Goal: Task Accomplishment & Management: Manage account settings

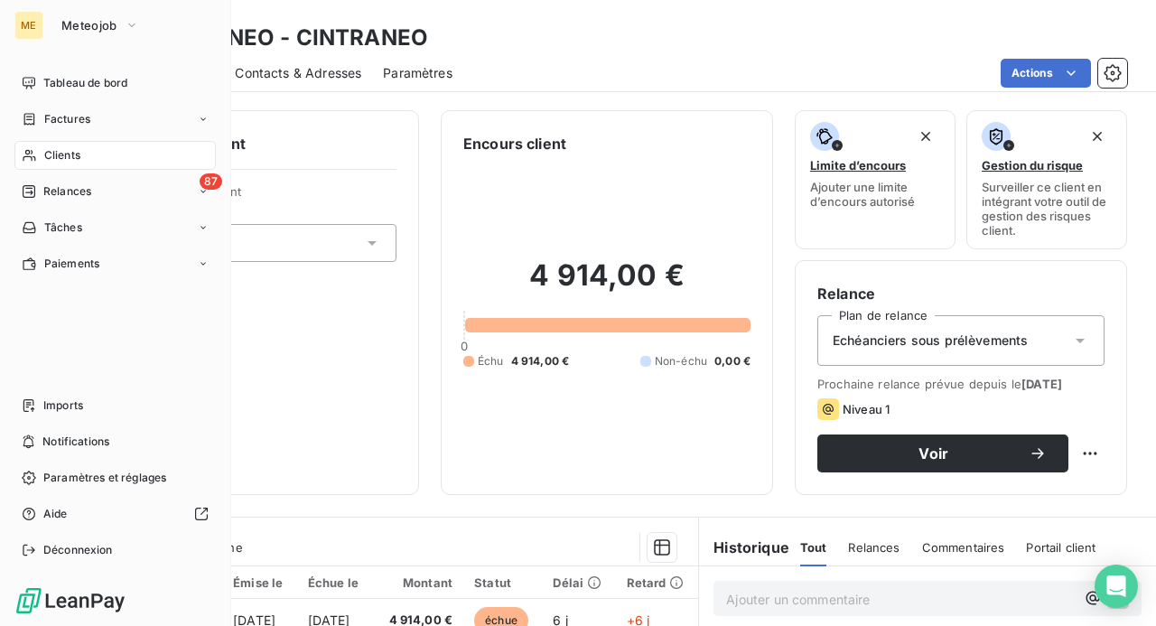
click at [59, 155] on span "Clients" at bounding box center [62, 155] width 36 height 16
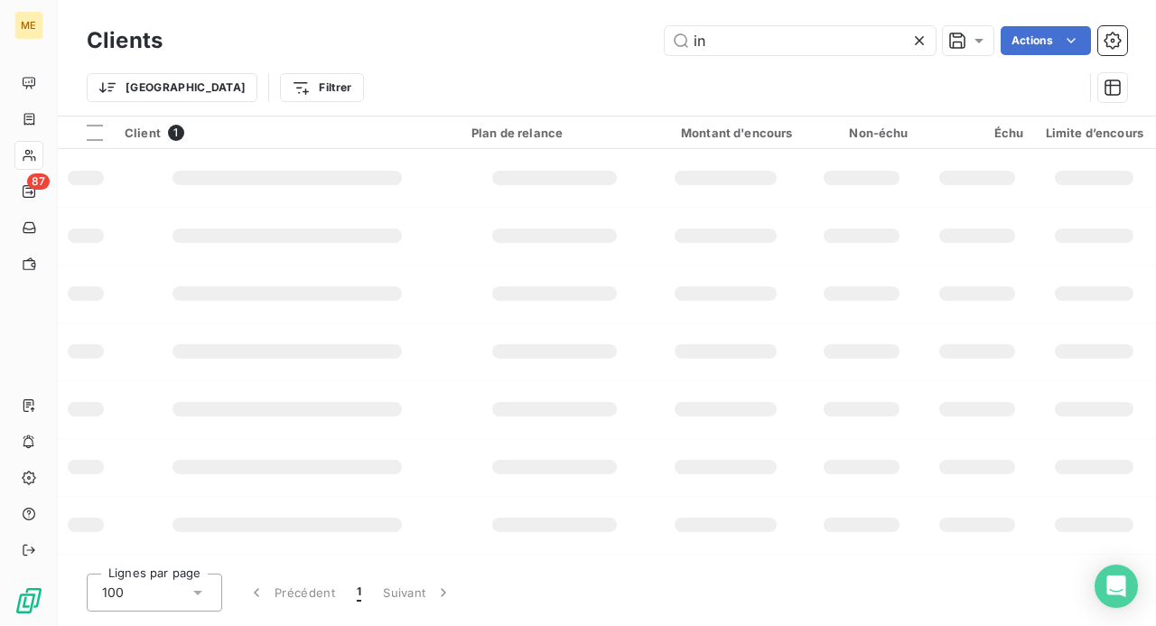
type input "i"
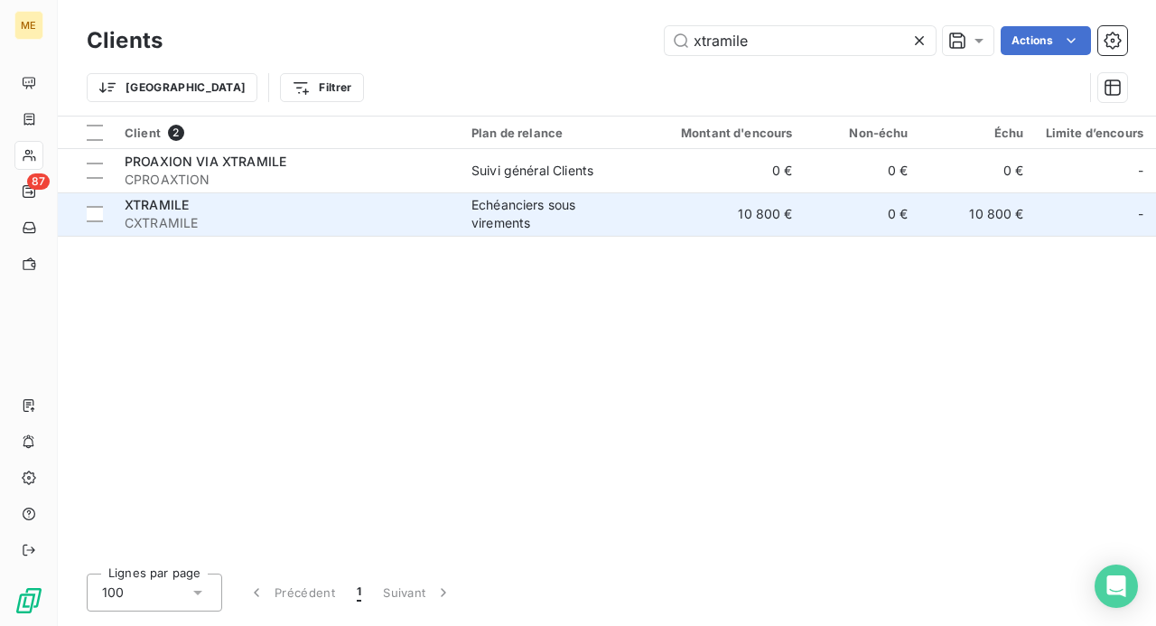
type input "xtramile"
click at [274, 226] on span "CXTRAMILE" at bounding box center [287, 223] width 325 height 18
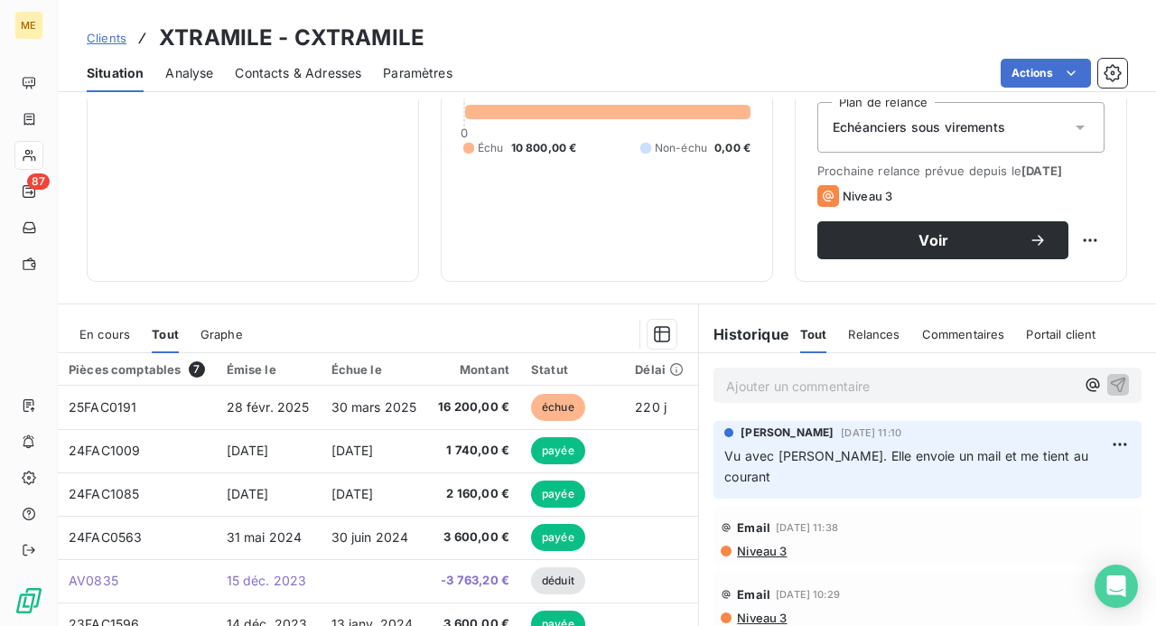
scroll to position [271, 0]
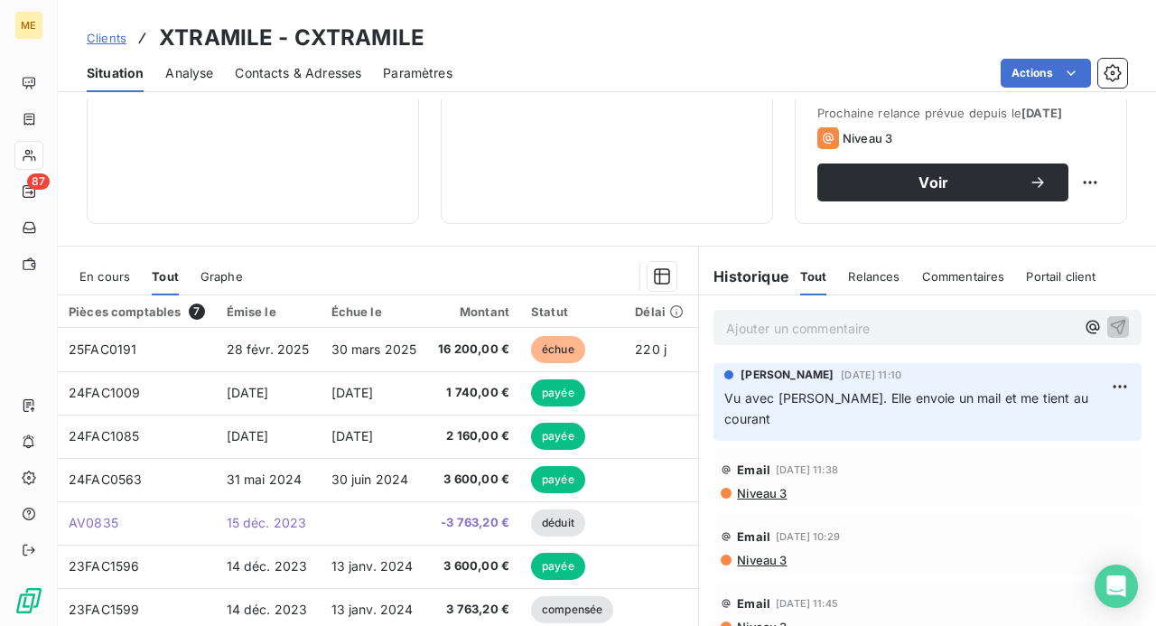
click at [751, 332] on p "Ajouter un commentaire ﻿" at bounding box center [900, 328] width 349 height 23
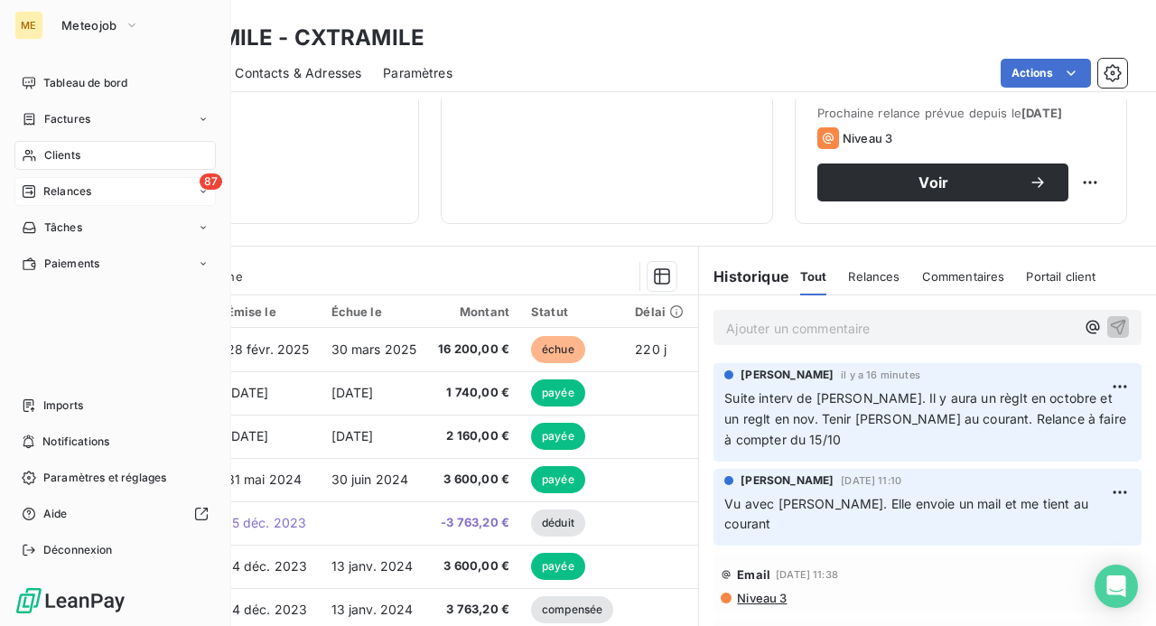
click at [63, 193] on span "Relances" at bounding box center [67, 191] width 48 height 16
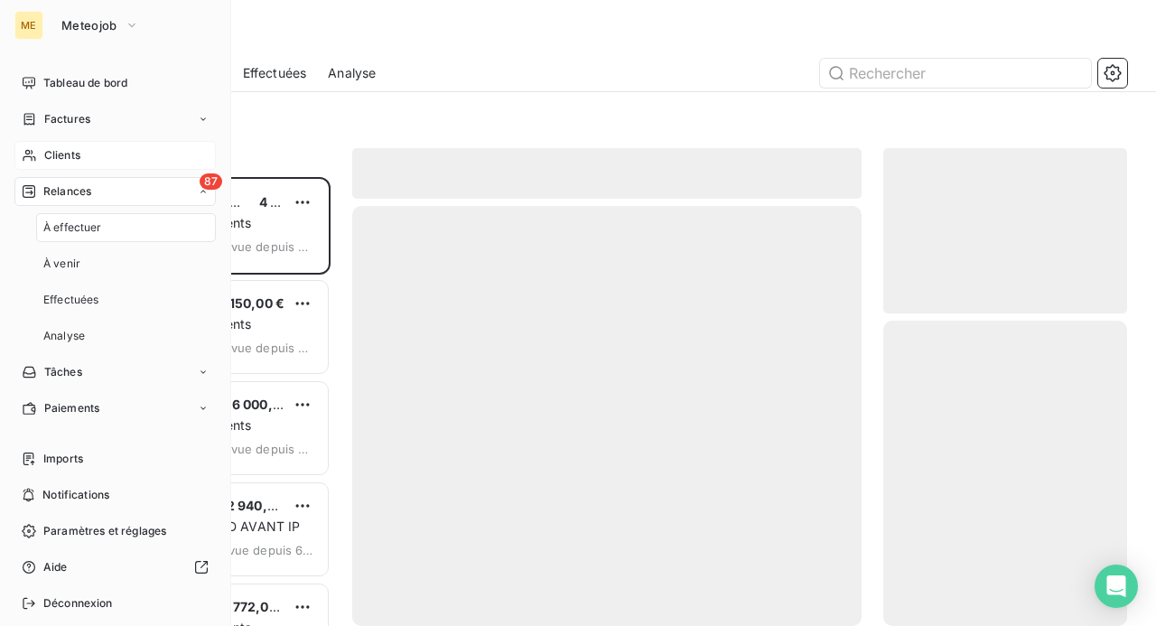
scroll to position [435, 229]
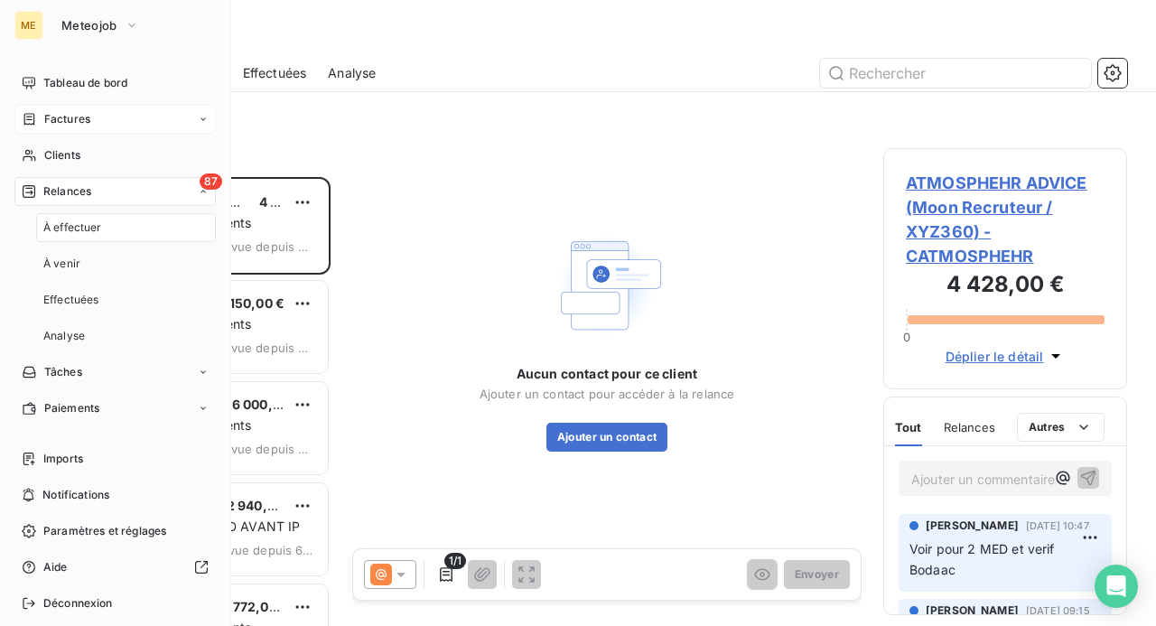
click at [51, 125] on span "Factures" at bounding box center [67, 119] width 46 height 16
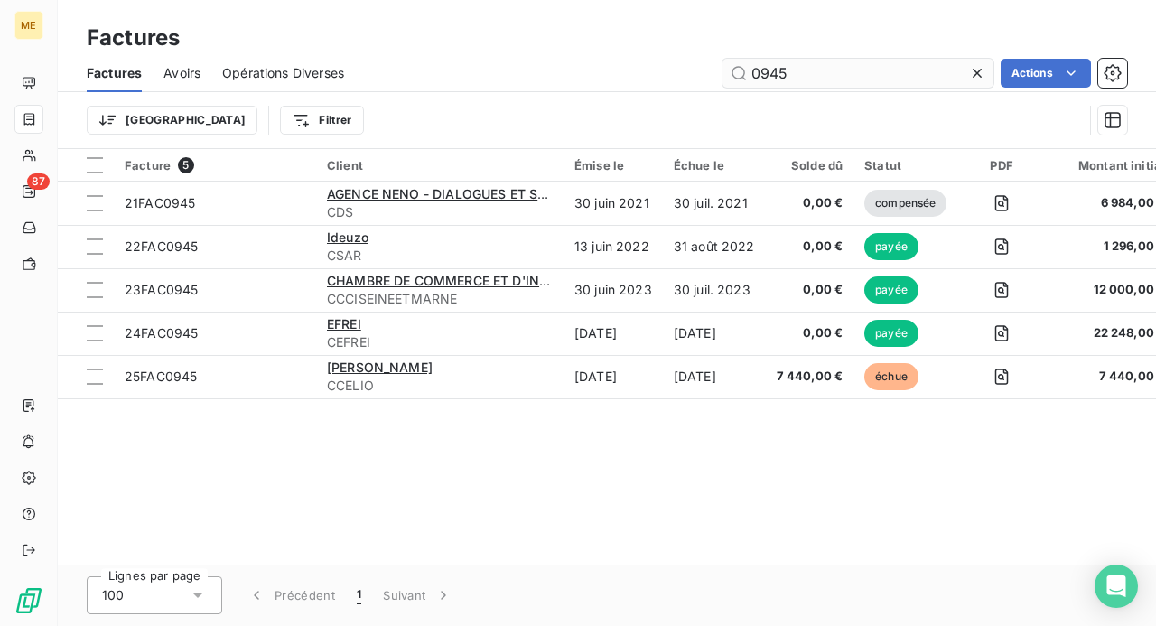
type input "0945"
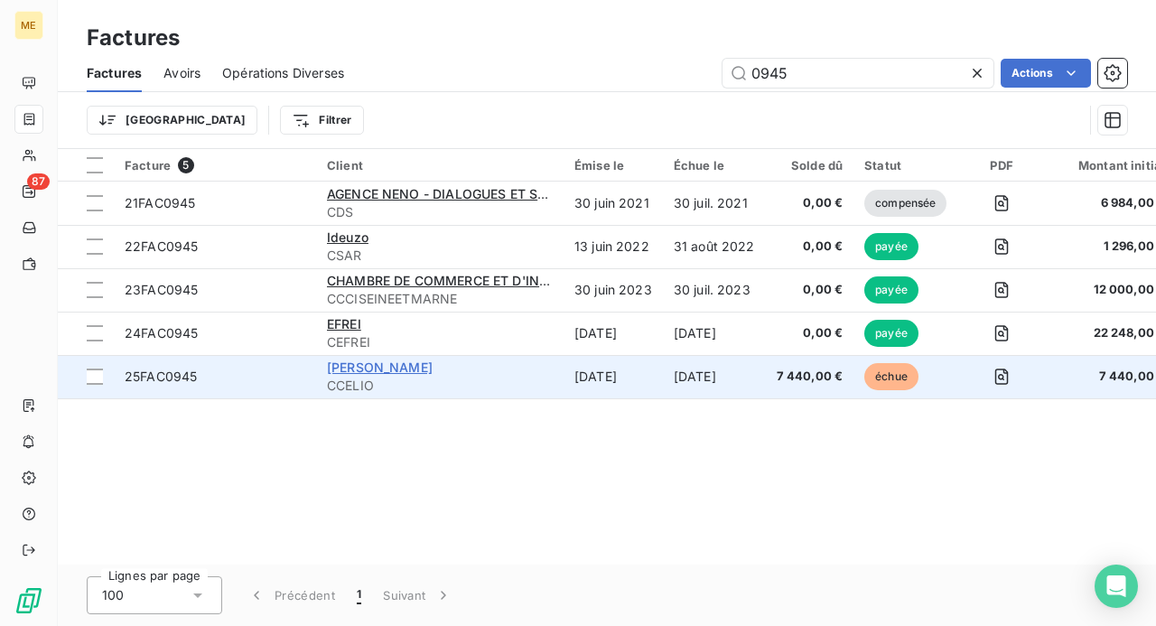
click at [396, 365] on span "[PERSON_NAME]" at bounding box center [380, 366] width 106 height 15
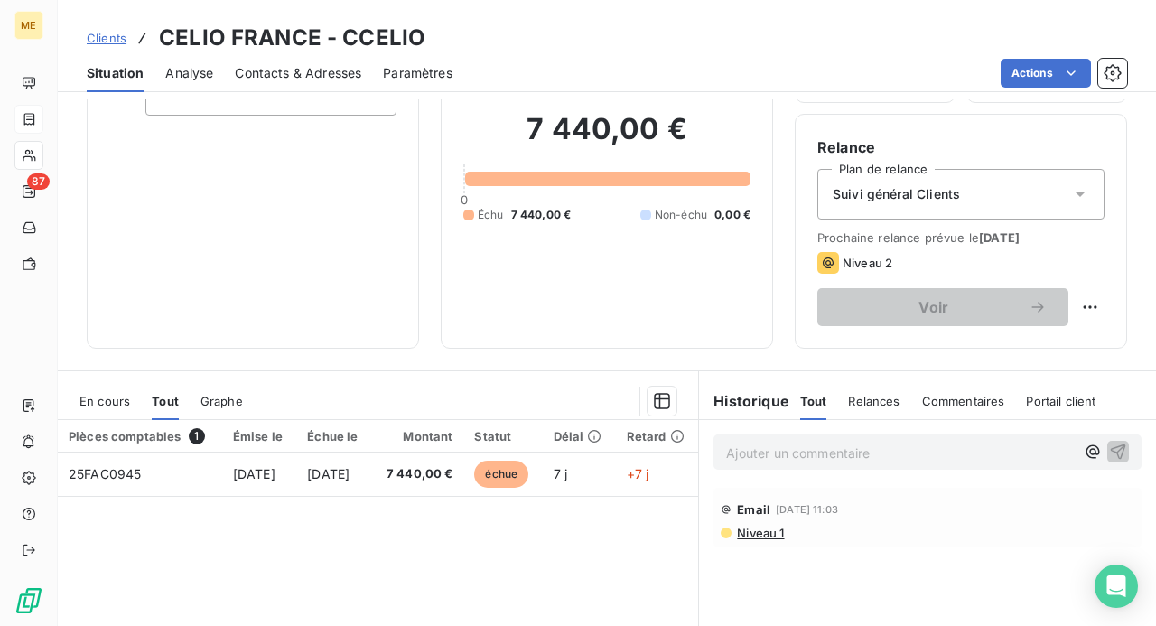
scroll to position [181, 0]
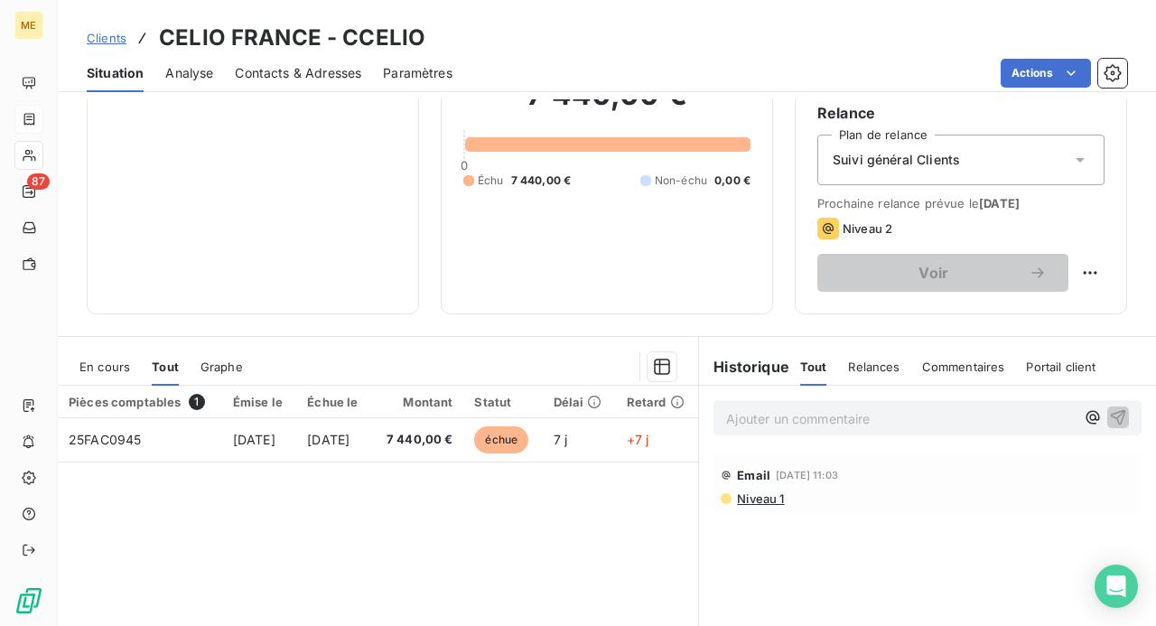
click at [732, 414] on p "Ajouter un commentaire ﻿" at bounding box center [900, 418] width 349 height 23
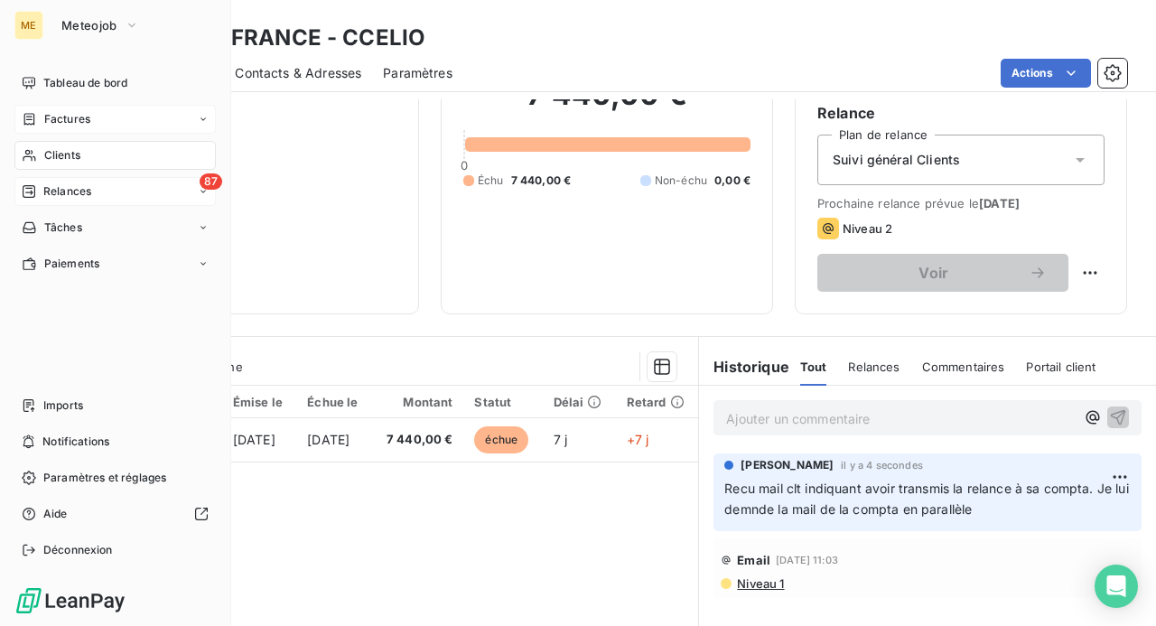
click at [64, 188] on span "Relances" at bounding box center [67, 191] width 48 height 16
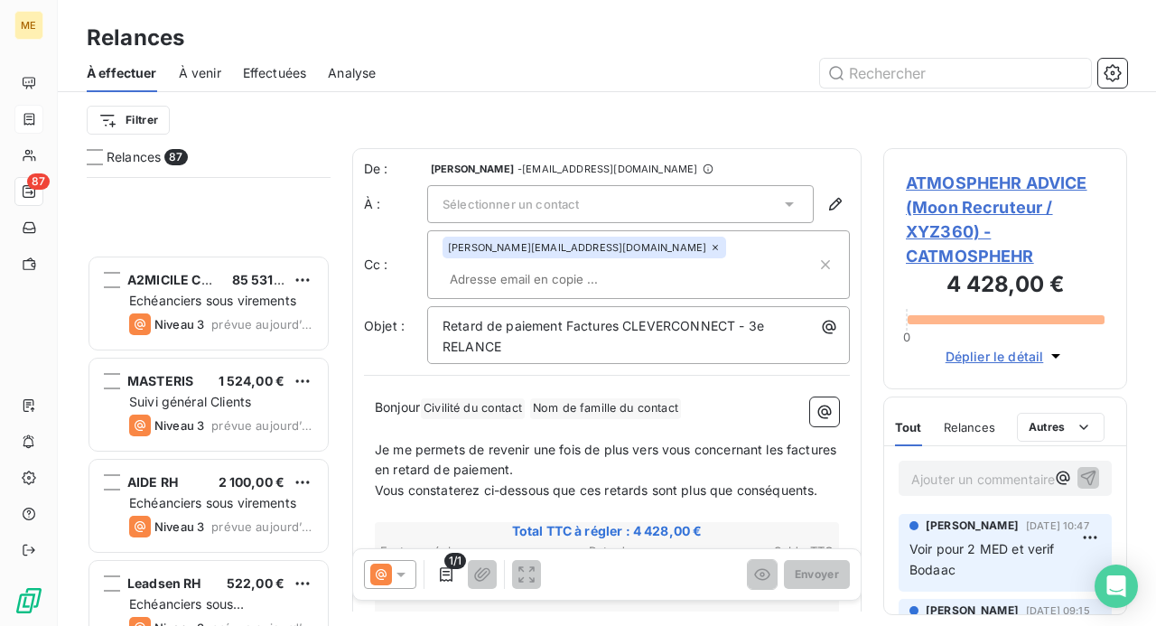
scroll to position [8352, 0]
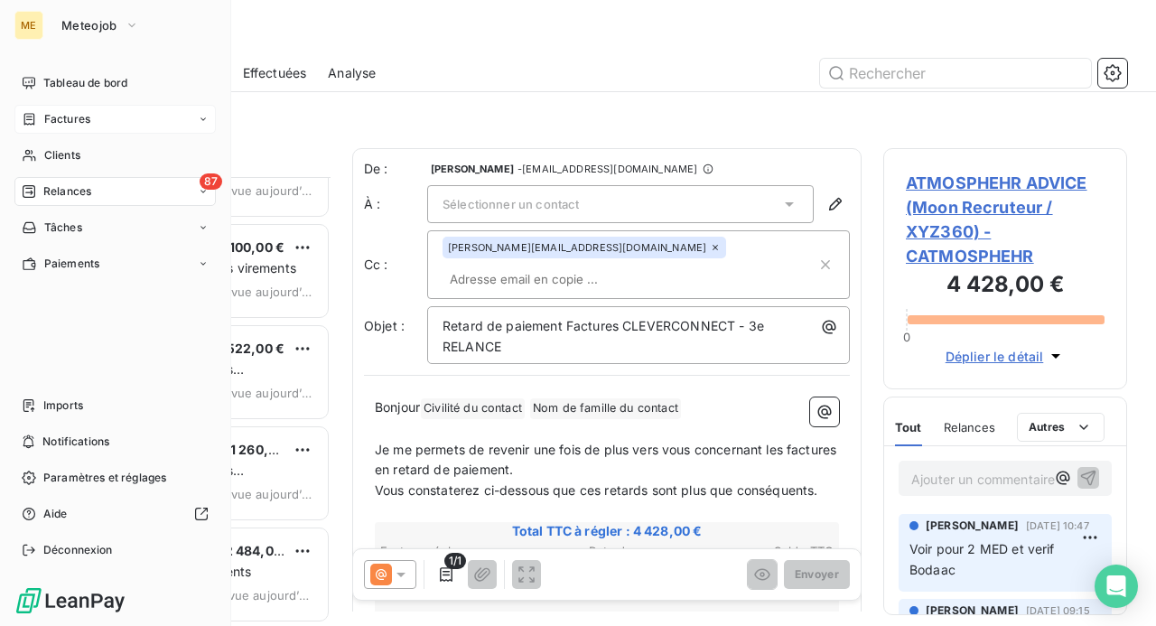
click at [57, 120] on span "Factures" at bounding box center [67, 119] width 46 height 16
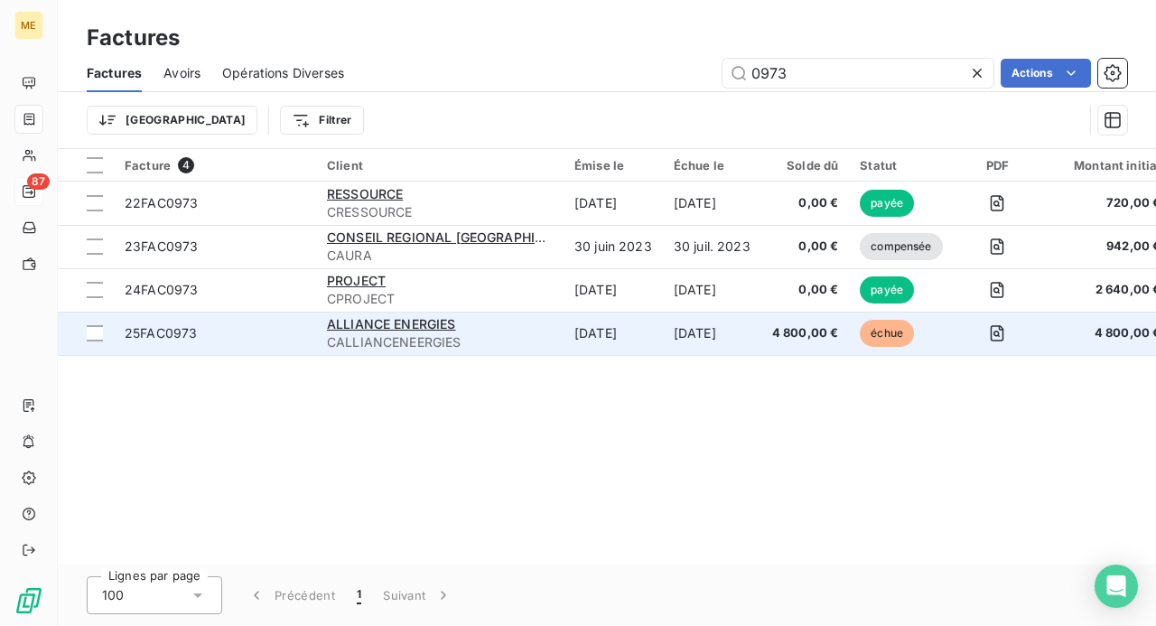
type input "0973"
click at [396, 331] on div "ALLIANCE ENERGIES" at bounding box center [440, 324] width 226 height 18
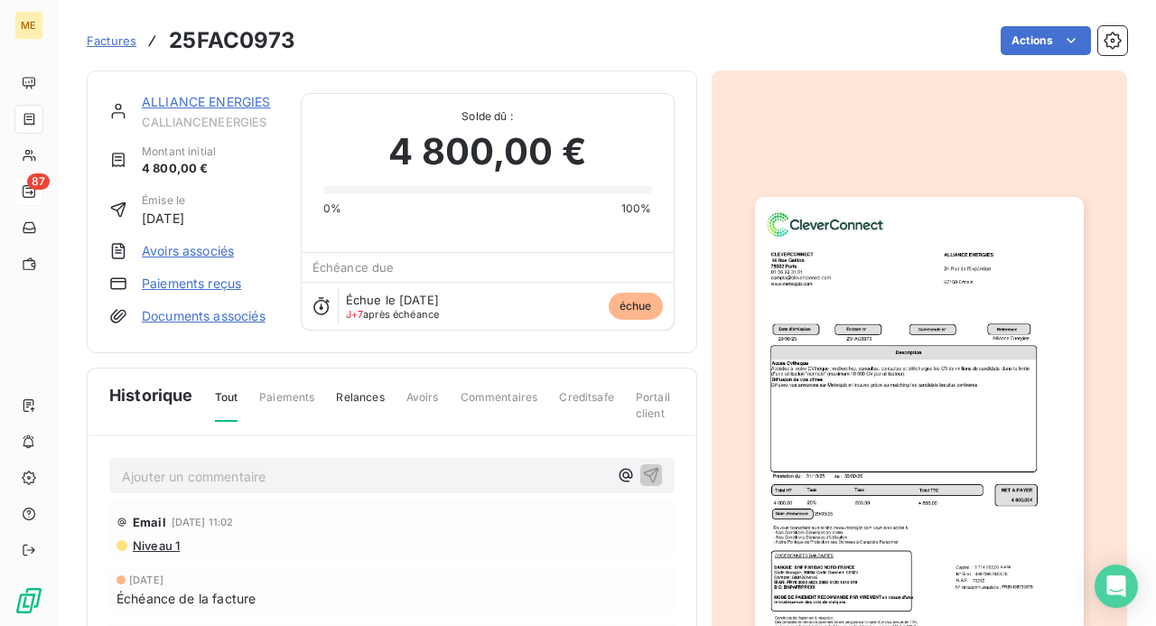
click at [195, 103] on link "ALLIANCE ENERGIES" at bounding box center [206, 101] width 129 height 15
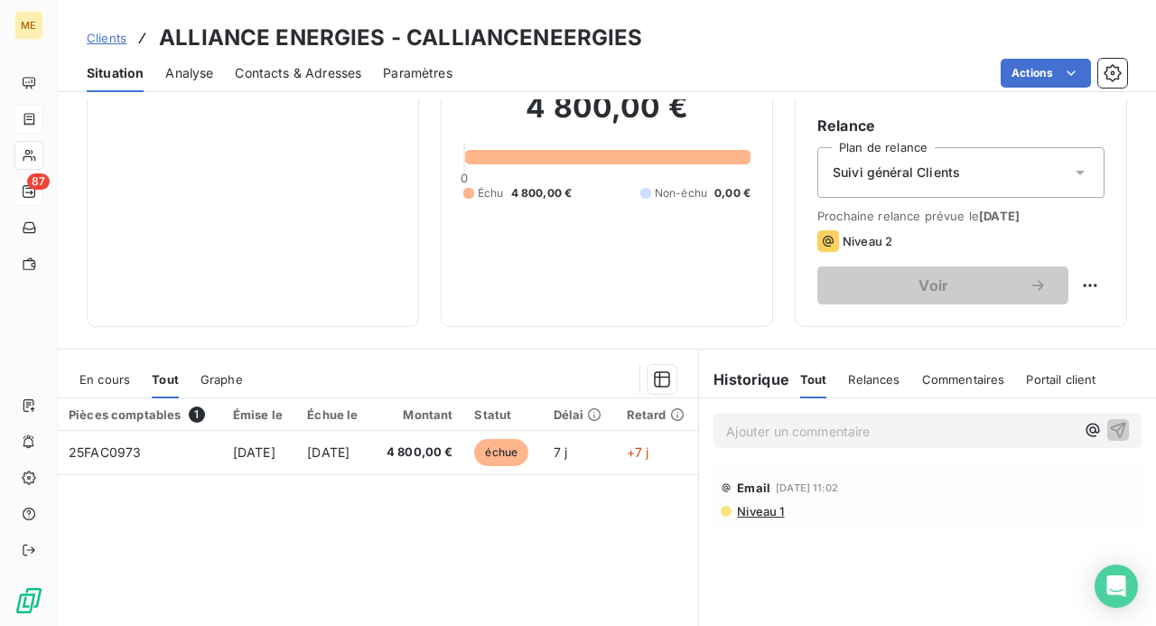
scroll to position [181, 0]
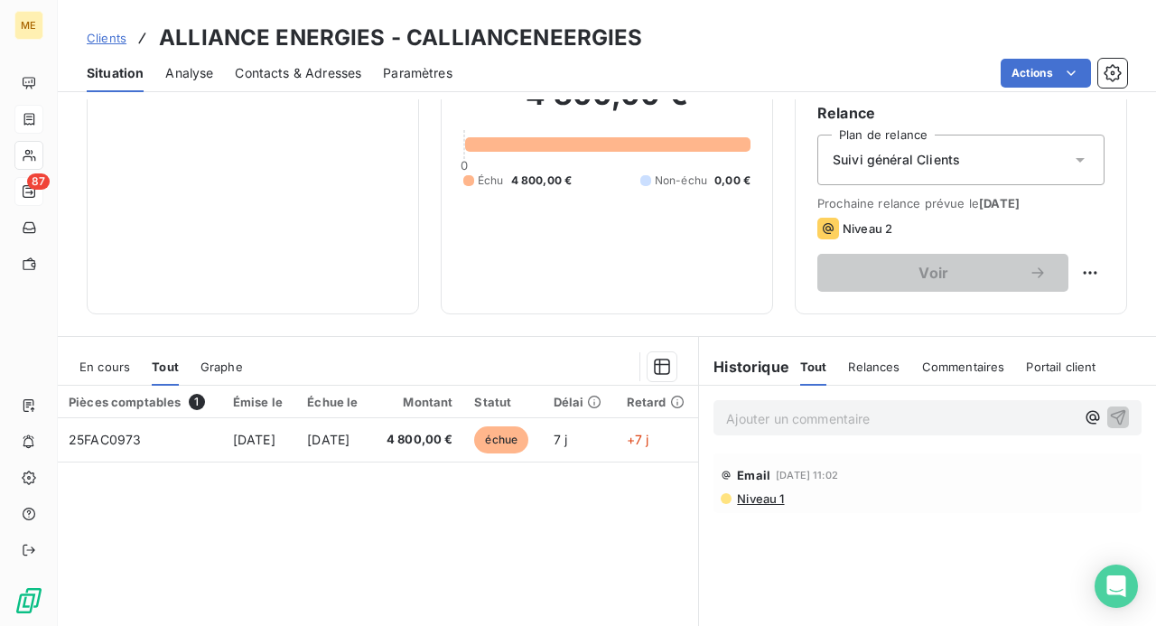
click at [802, 419] on p "Ajouter un commentaire ﻿" at bounding box center [900, 418] width 349 height 23
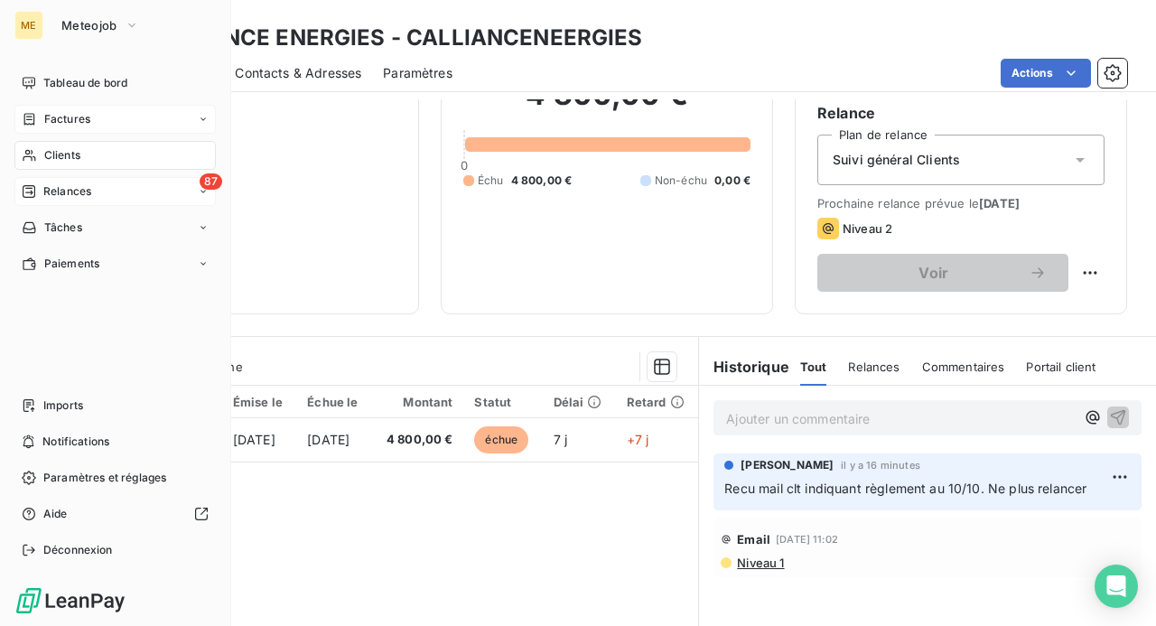
click at [60, 153] on span "Clients" at bounding box center [62, 155] width 36 height 16
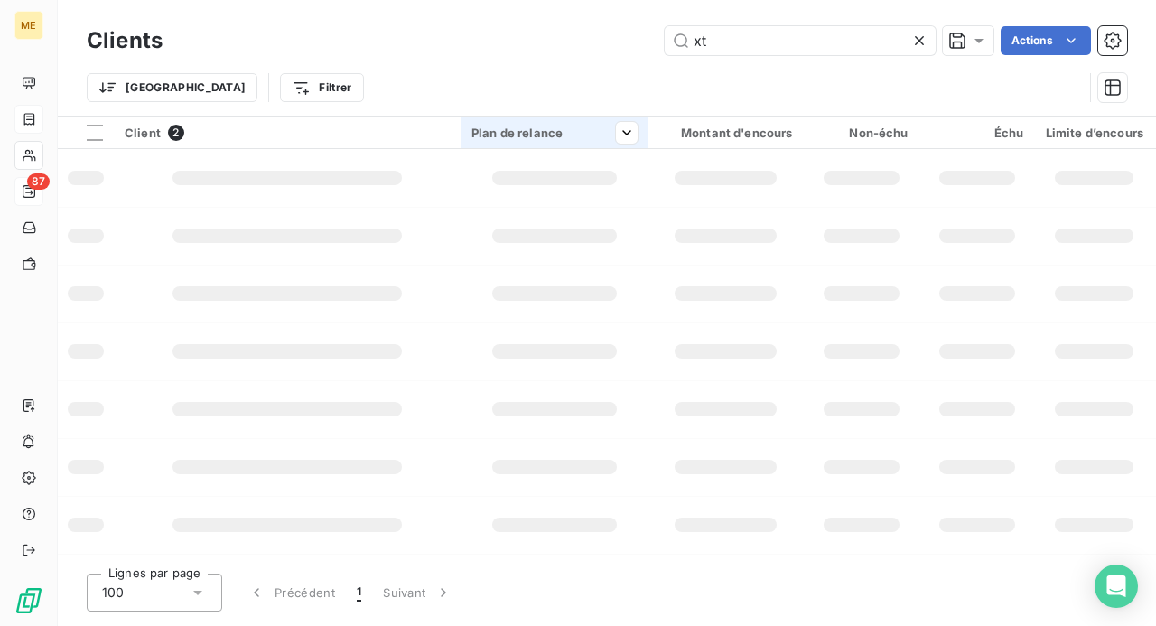
type input "x"
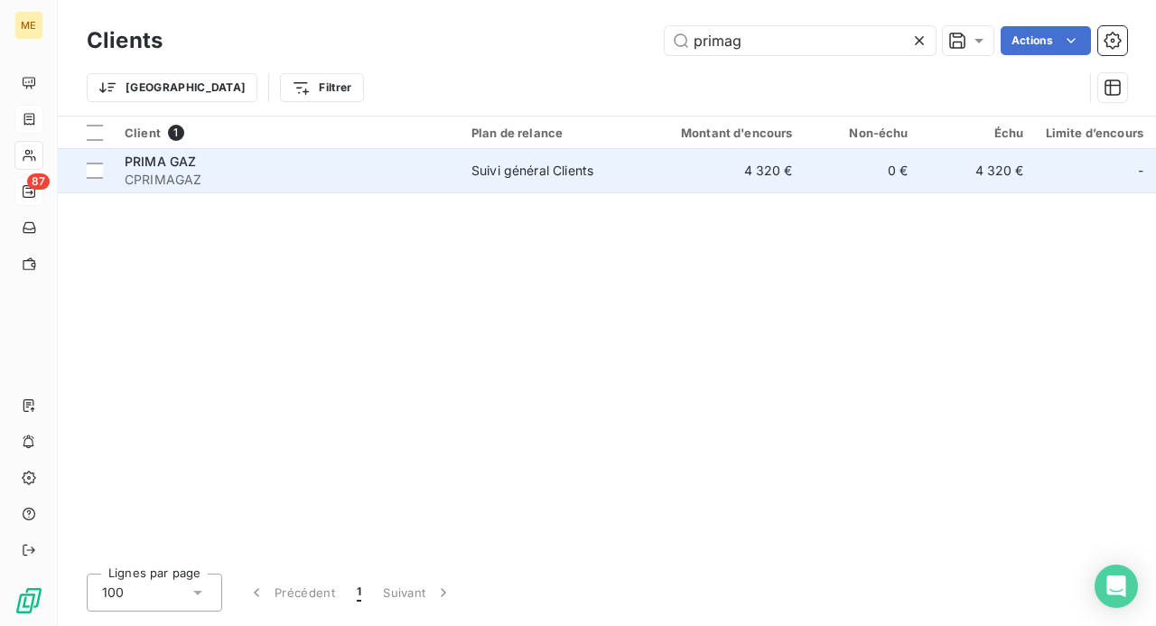
type input "primag"
click at [140, 171] on span "CPRIMAGAZ" at bounding box center [287, 180] width 325 height 18
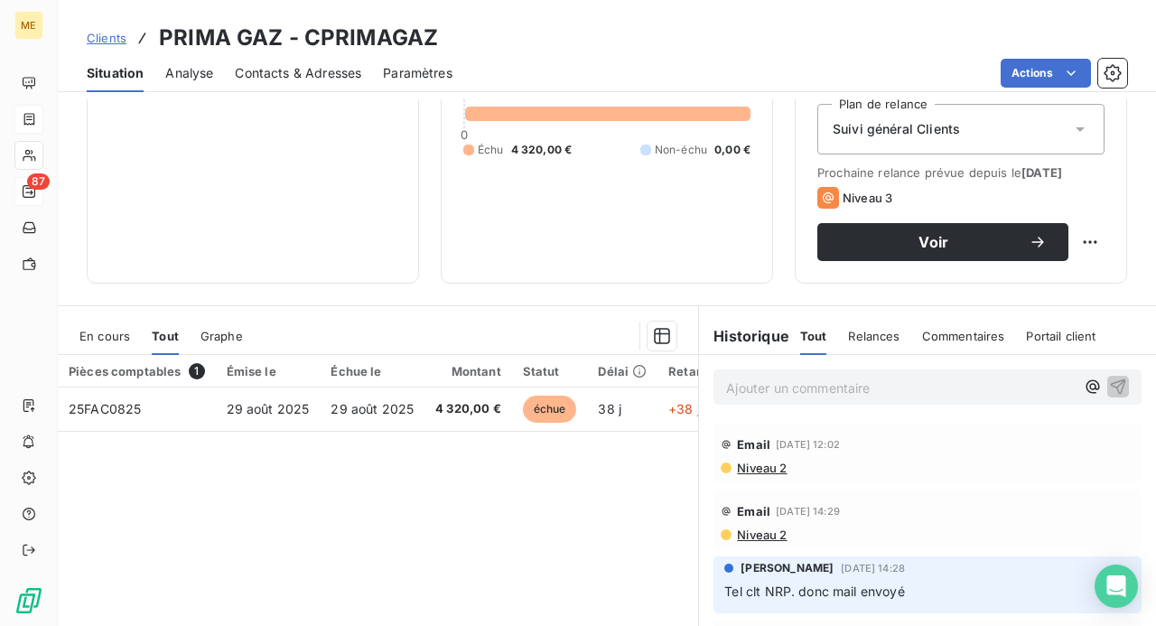
scroll to position [271, 0]
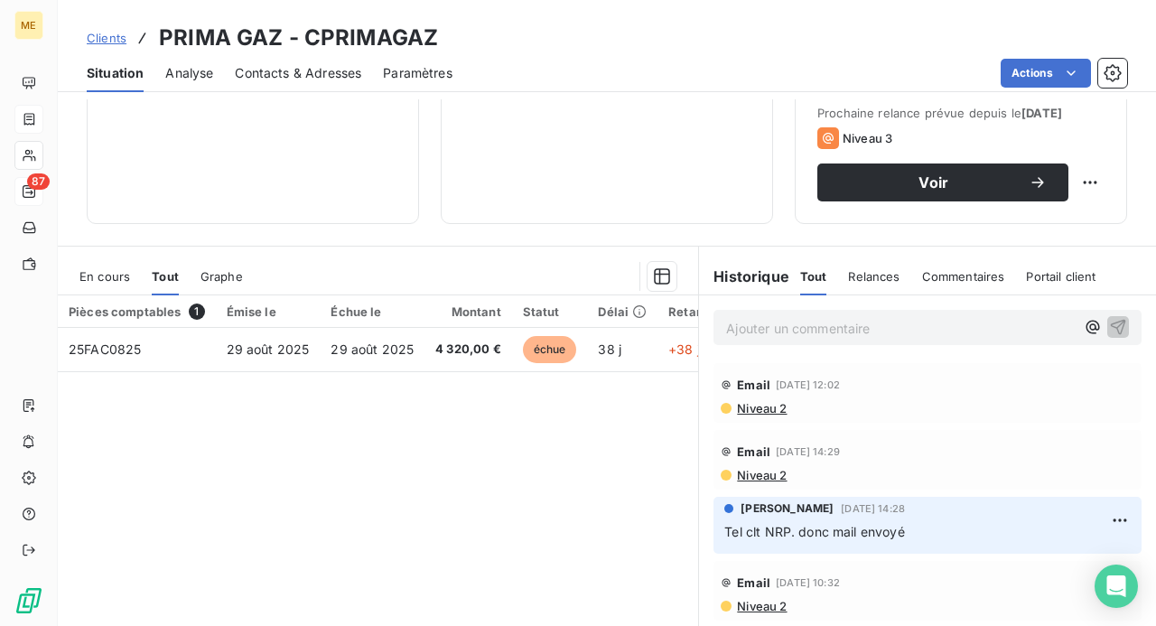
click at [761, 329] on p "Ajouter un commentaire ﻿" at bounding box center [900, 328] width 349 height 23
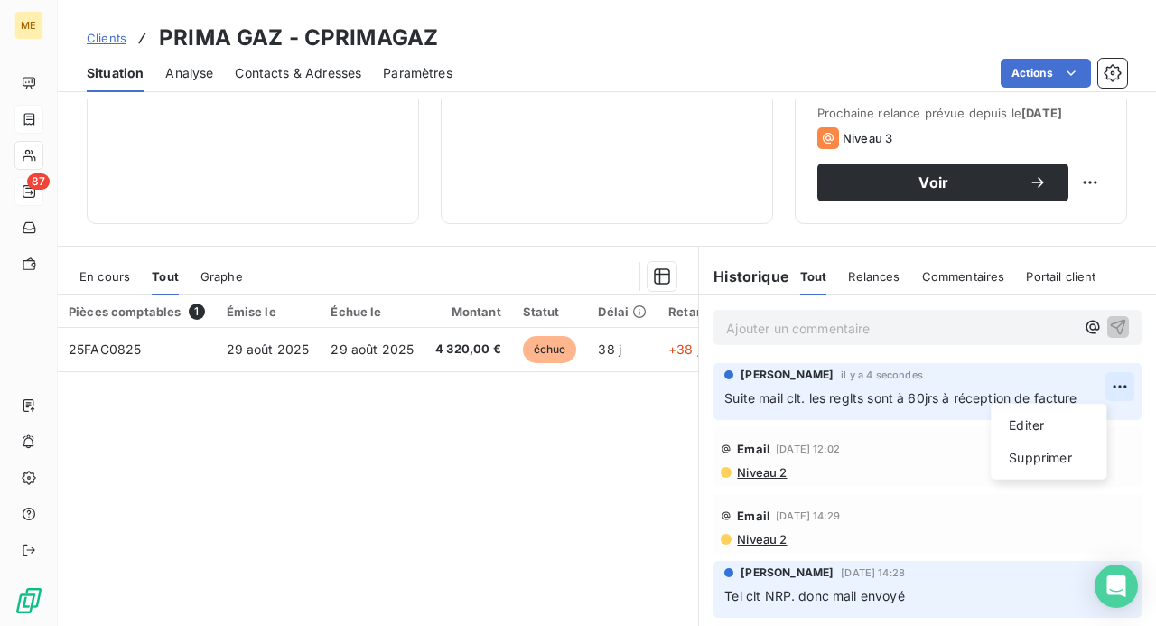
click at [1093, 385] on html "ME 87 Clients PRIMA GAZ - CPRIMAGAZ Situation Analyse Contacts & Adresses Param…" at bounding box center [578, 313] width 1156 height 626
click at [1067, 421] on div "Editer" at bounding box center [1048, 425] width 101 height 29
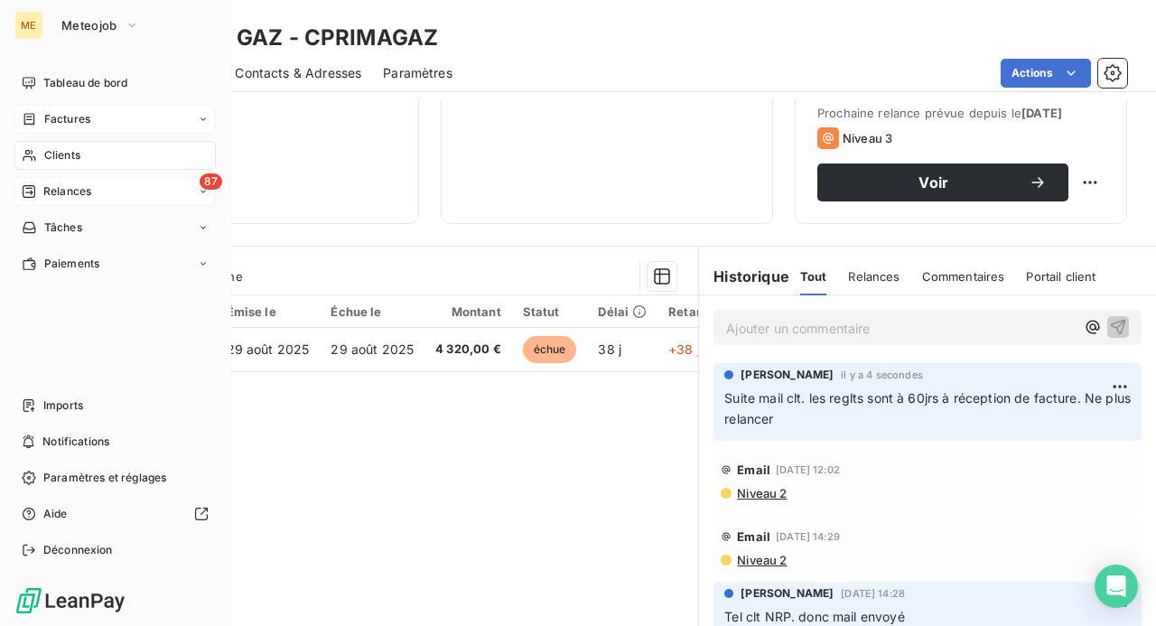
click at [68, 195] on span "Relances" at bounding box center [67, 191] width 48 height 16
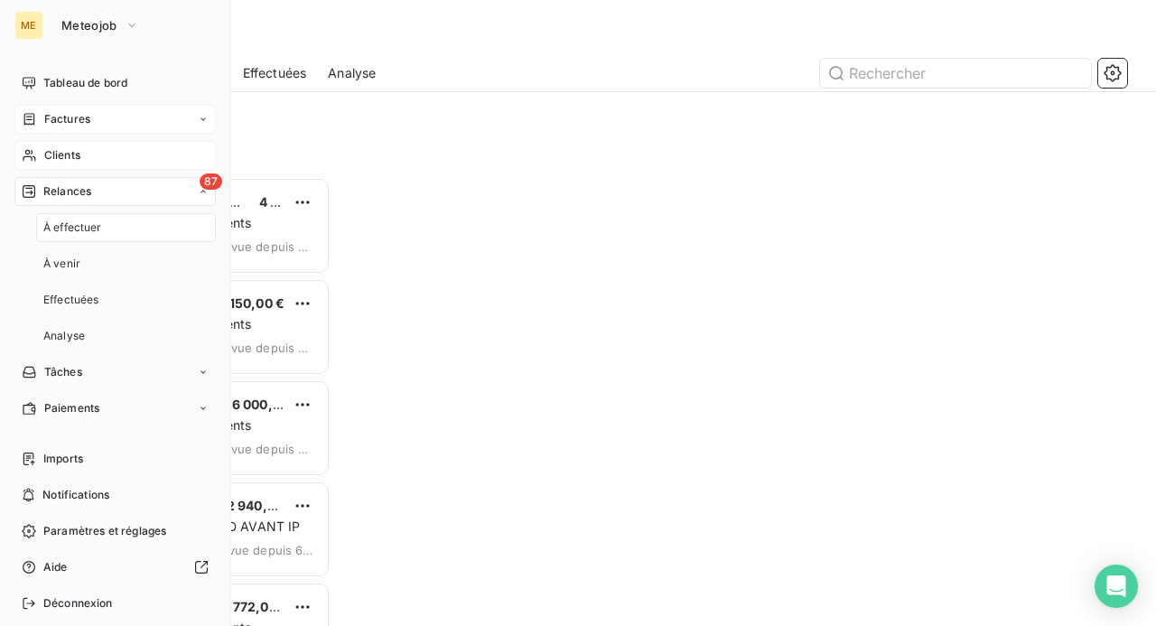
scroll to position [435, 229]
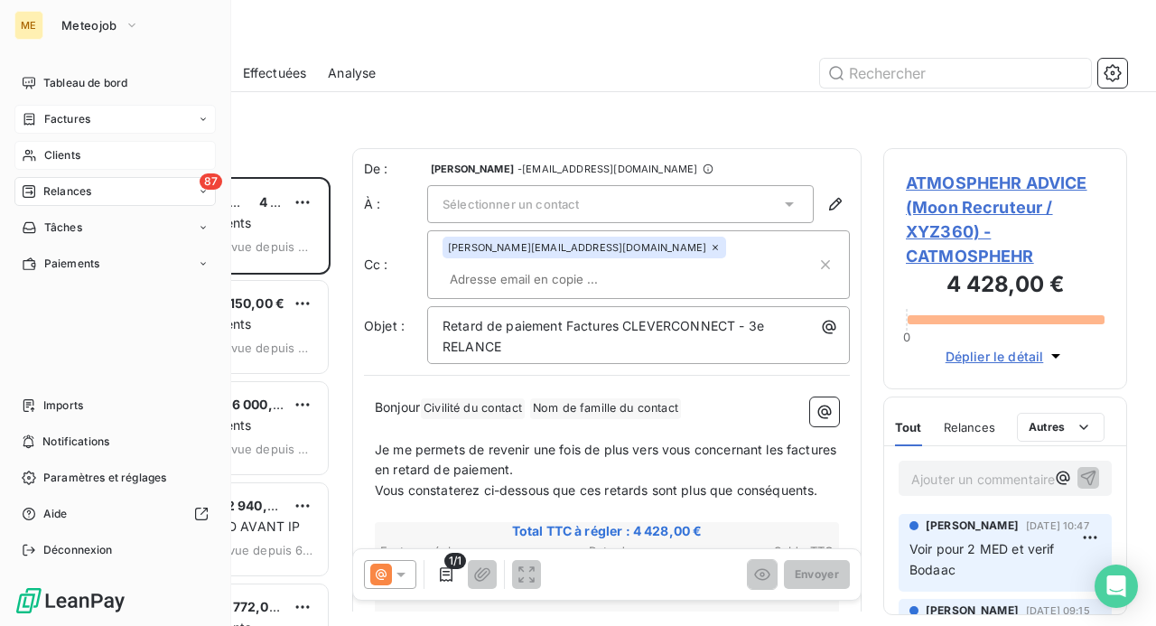
click at [79, 151] on span "Clients" at bounding box center [62, 155] width 36 height 16
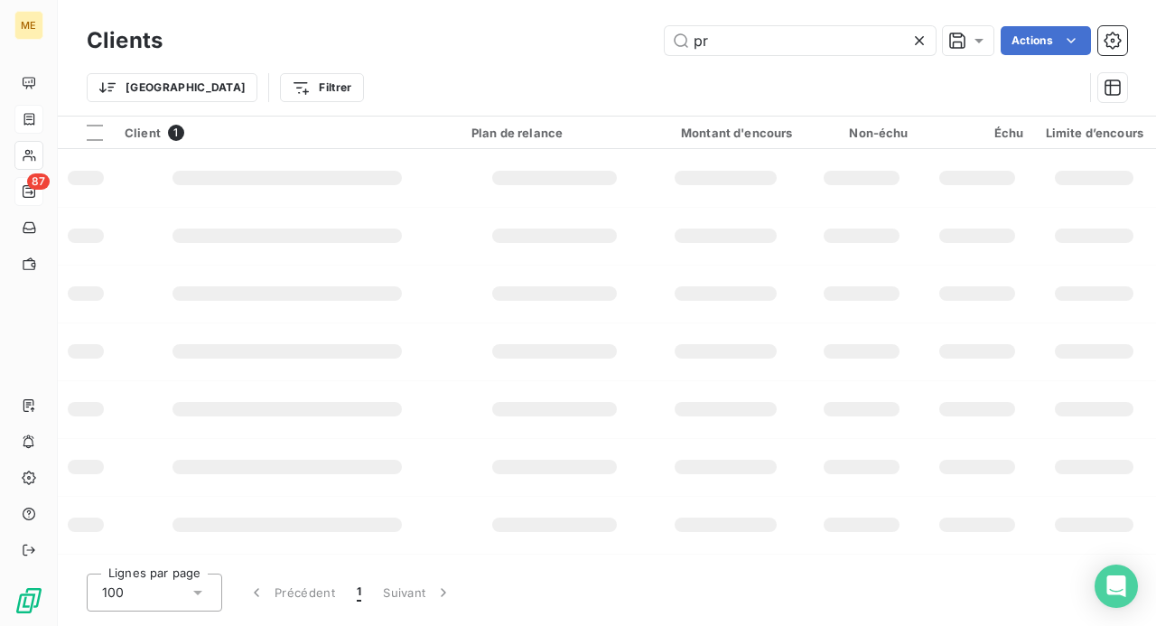
type input "p"
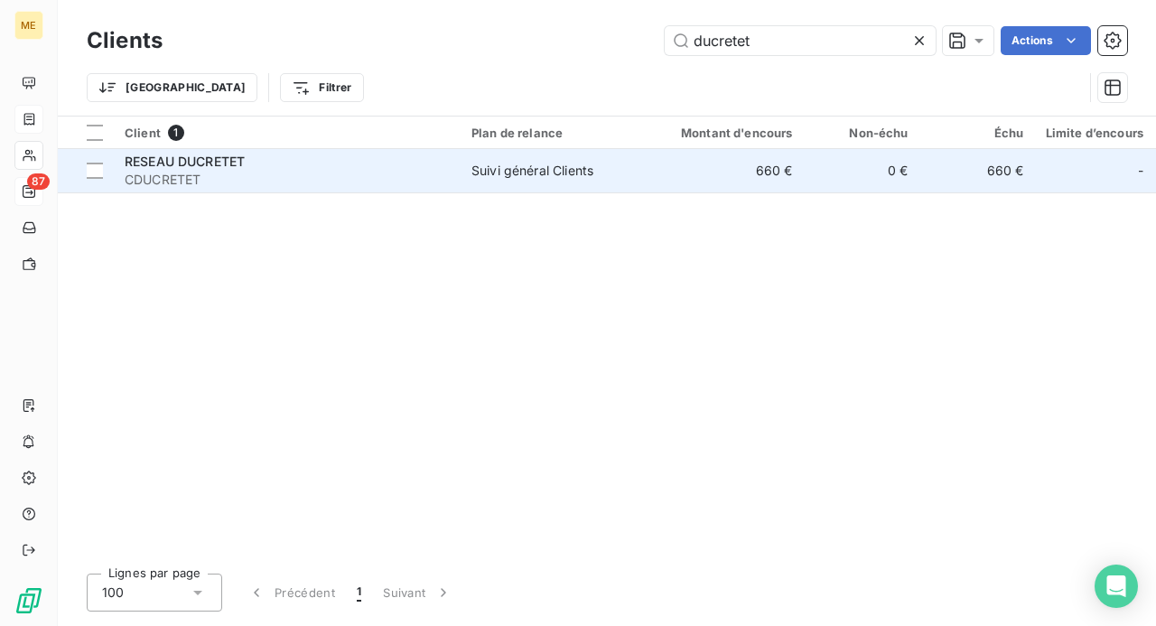
type input "ducretet"
click at [327, 171] on span "CDUCRETET" at bounding box center [287, 180] width 325 height 18
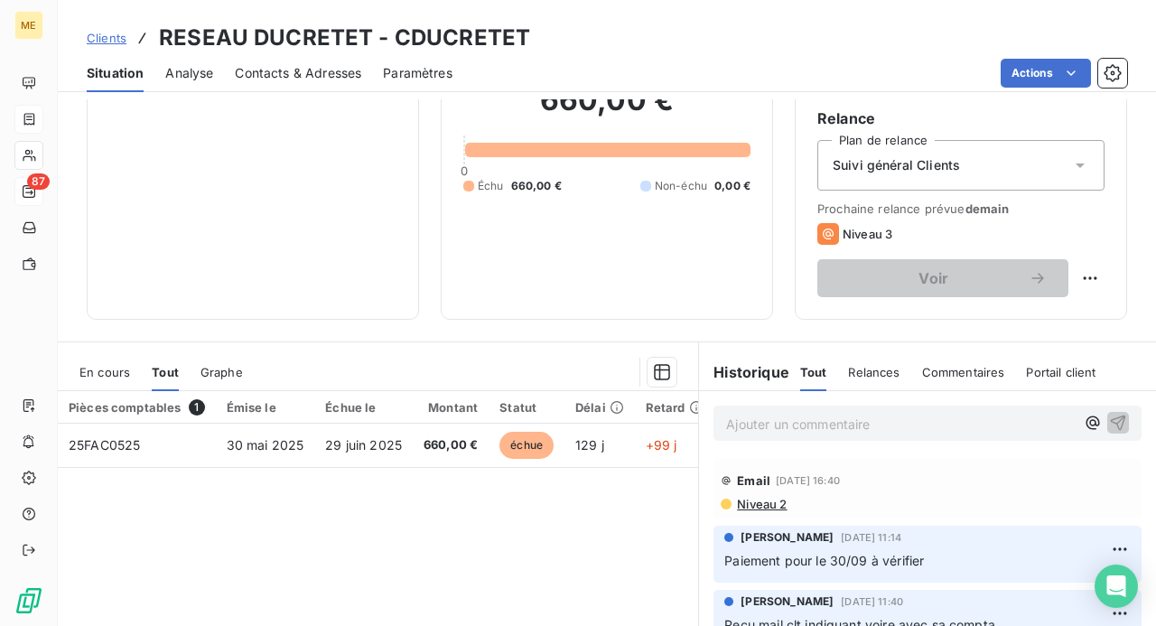
scroll to position [181, 0]
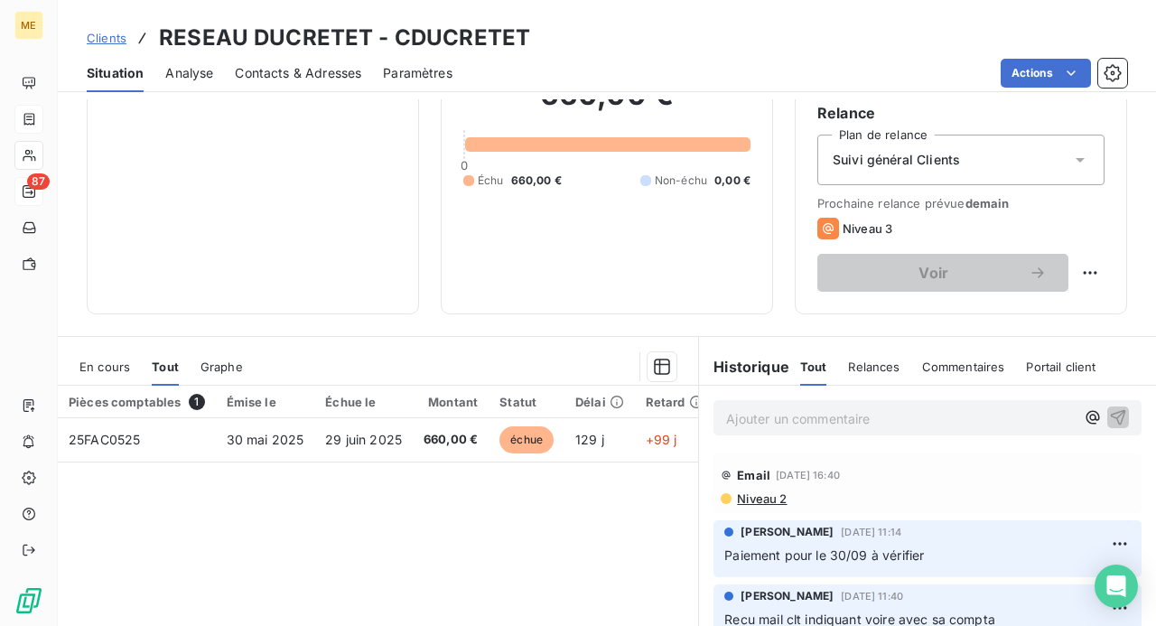
click at [740, 416] on p "Ajouter un commentaire ﻿" at bounding box center [900, 418] width 349 height 23
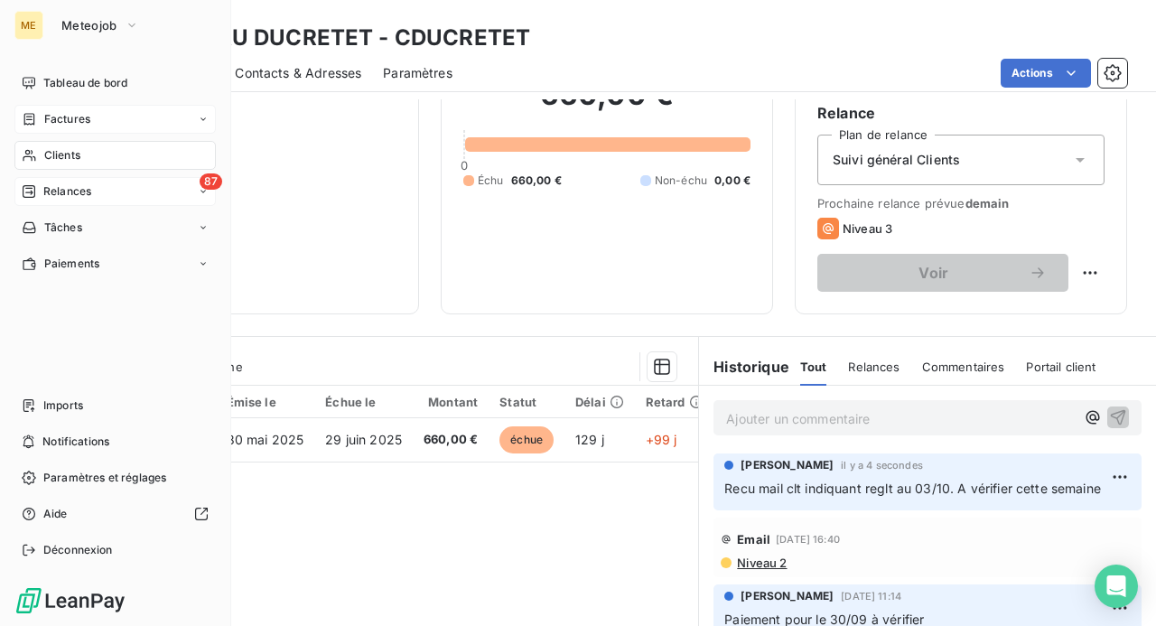
click at [76, 184] on span "Relances" at bounding box center [67, 191] width 48 height 16
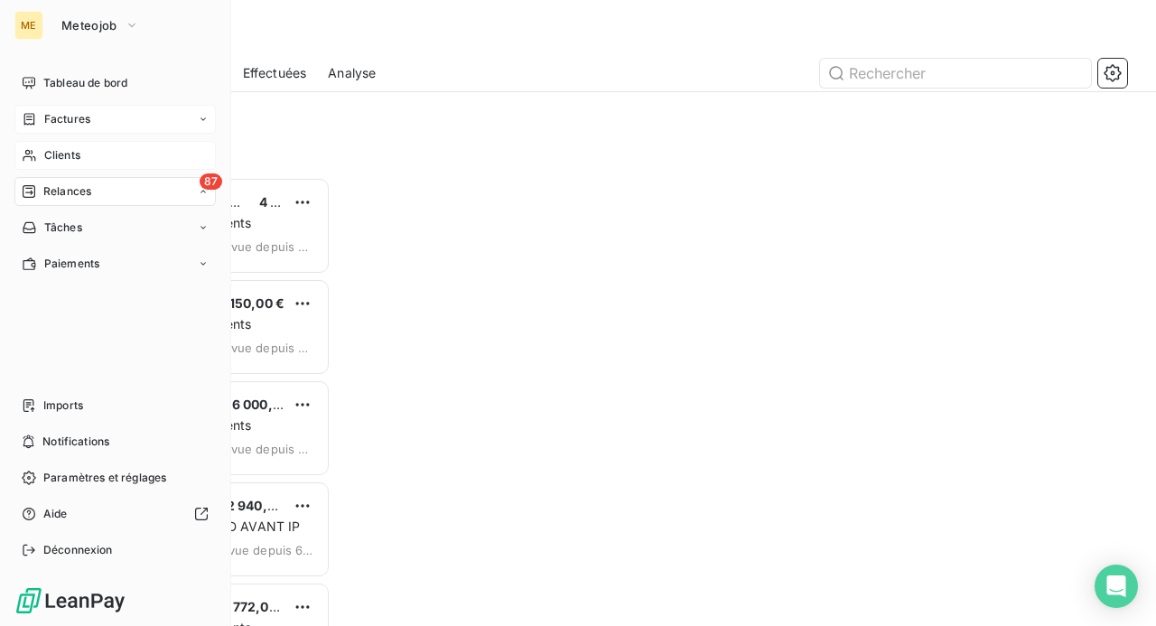
scroll to position [435, 229]
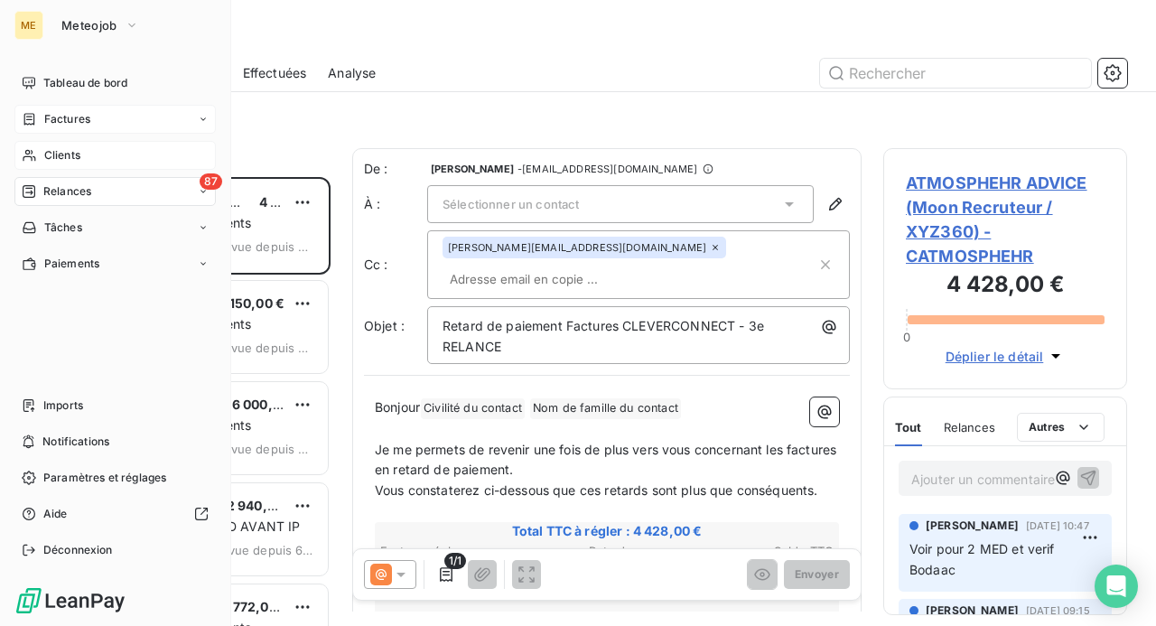
click at [53, 157] on span "Clients" at bounding box center [62, 155] width 36 height 16
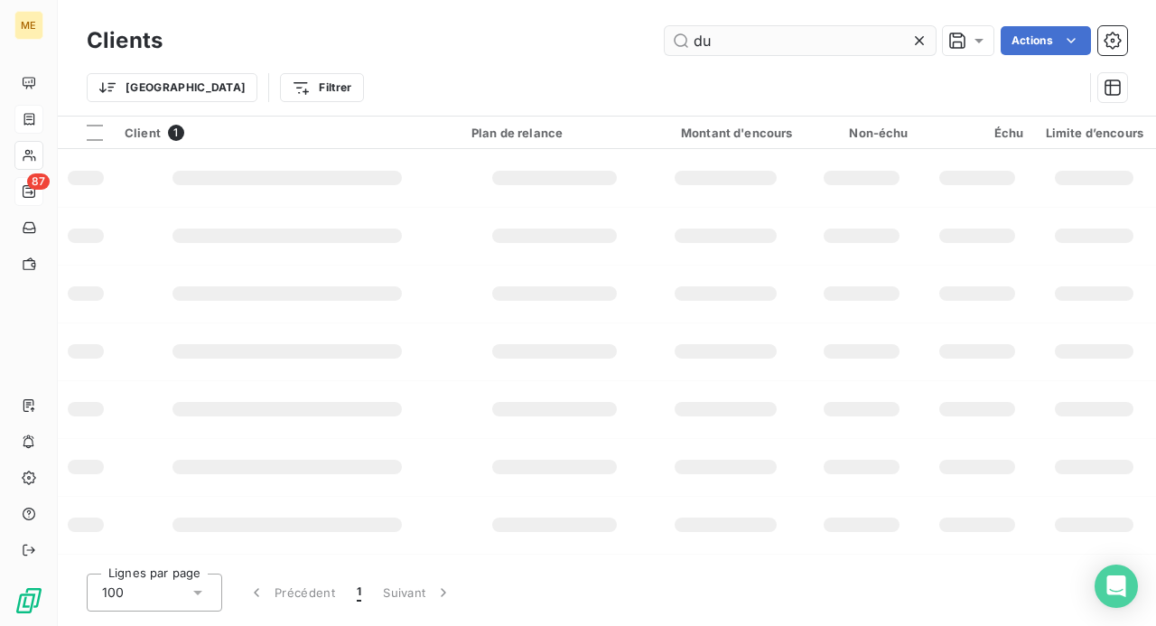
type input "d"
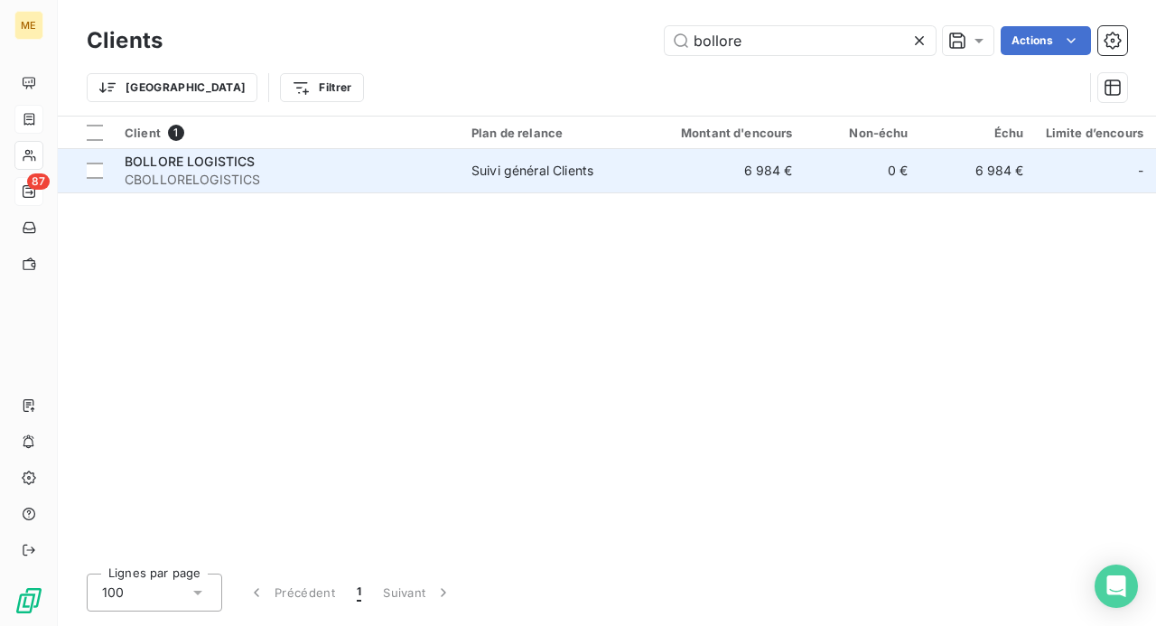
type input "bollore"
click at [204, 166] on span "BOLLORE LOGISTICS" at bounding box center [190, 161] width 131 height 15
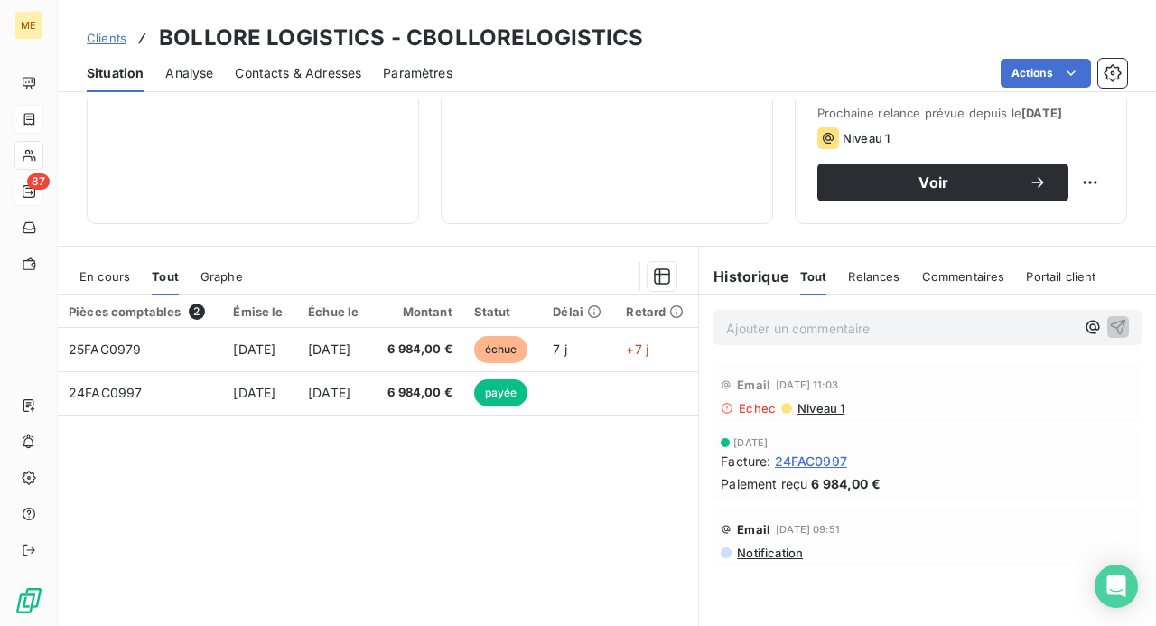
scroll to position [340, 0]
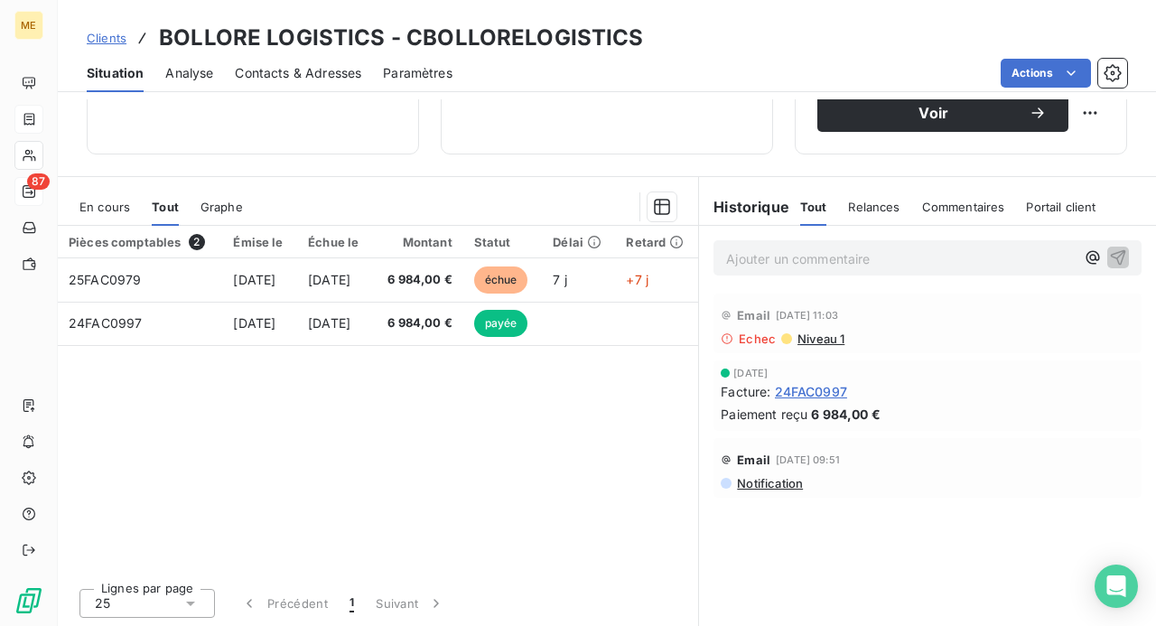
click at [780, 479] on span "Notification" at bounding box center [769, 483] width 68 height 14
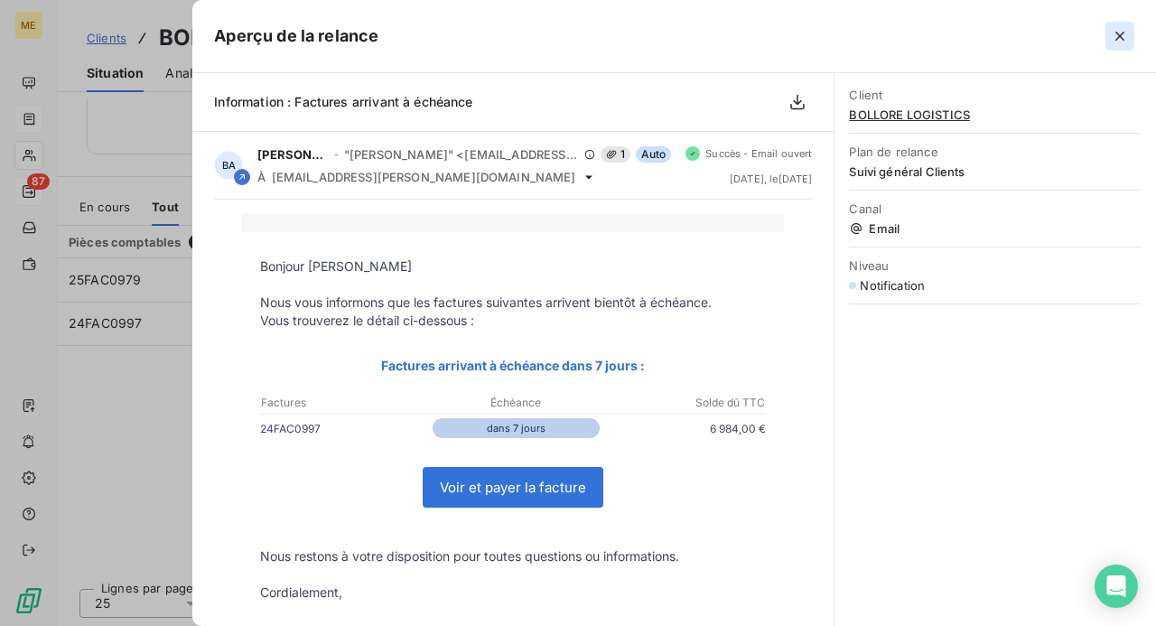
click at [1115, 43] on icon "button" at bounding box center [1120, 36] width 18 height 18
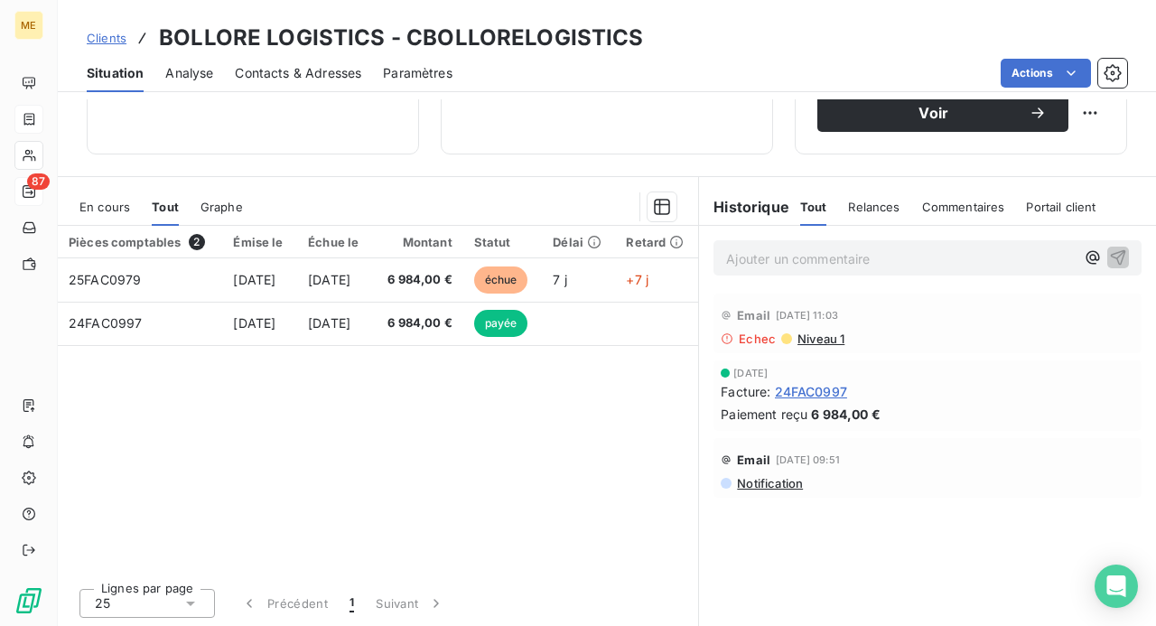
click at [811, 336] on span "Niveau 1" at bounding box center [820, 338] width 49 height 14
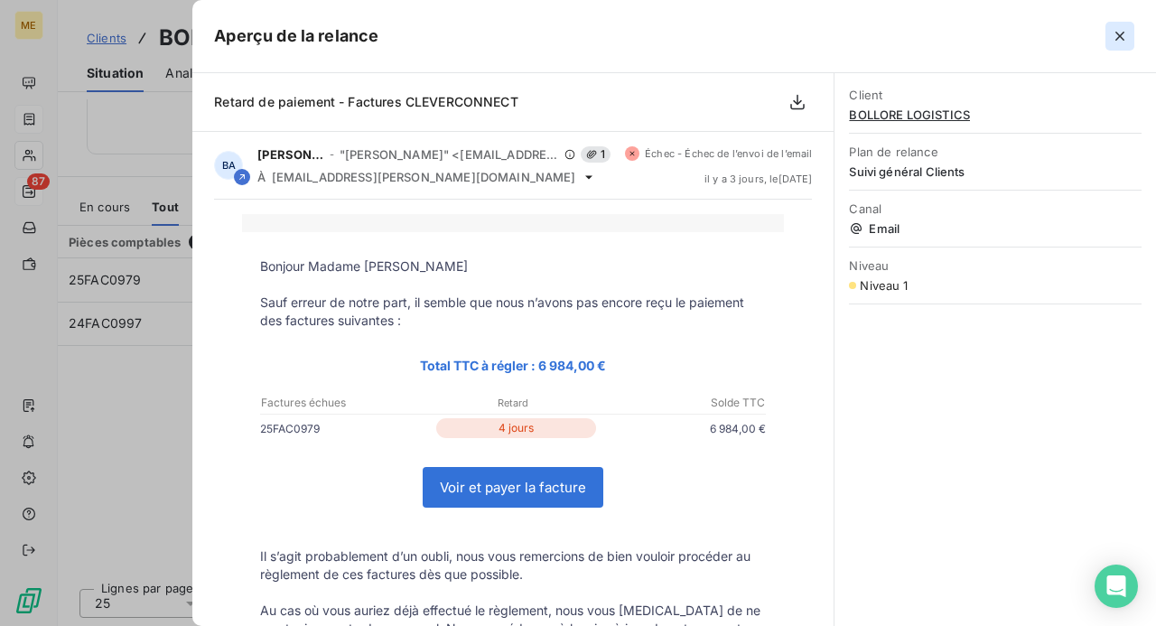
click at [1120, 35] on icon "button" at bounding box center [1119, 36] width 9 height 9
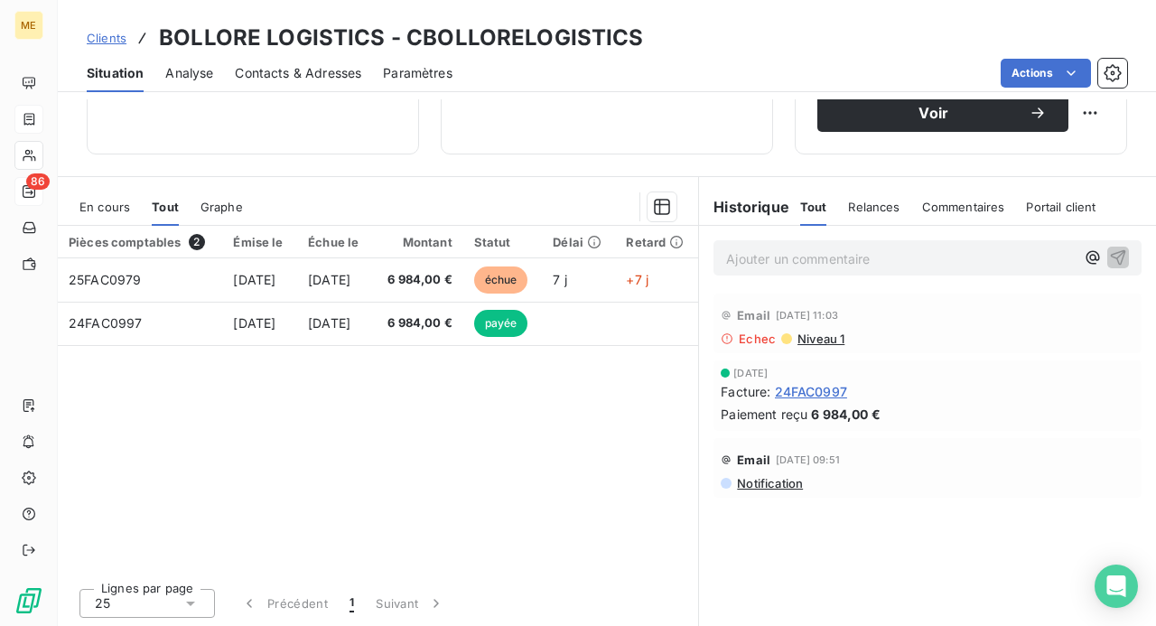
click at [305, 72] on span "Contacts & Adresses" at bounding box center [298, 73] width 126 height 18
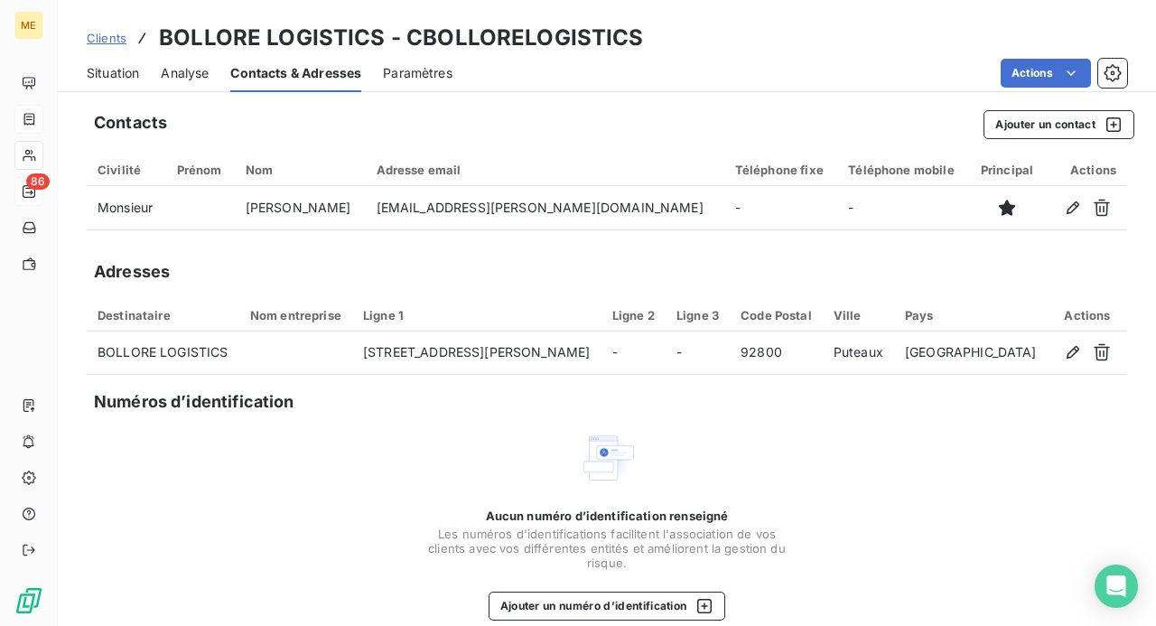
click at [1064, 208] on icon "button" at bounding box center [1073, 208] width 18 height 18
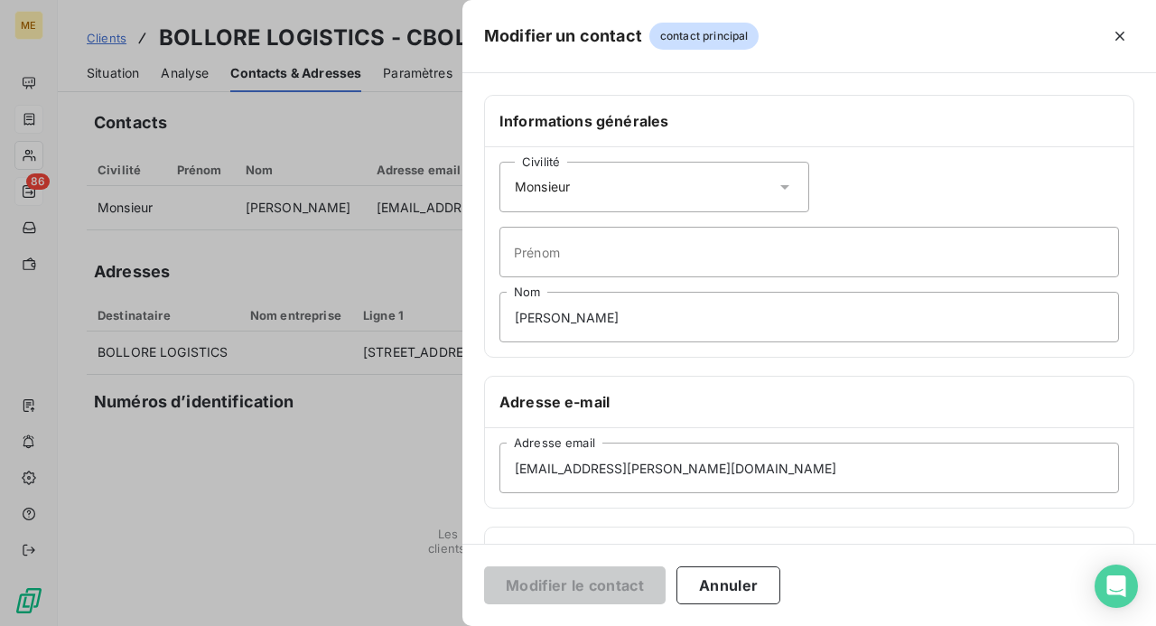
click at [777, 182] on icon at bounding box center [785, 187] width 18 height 18
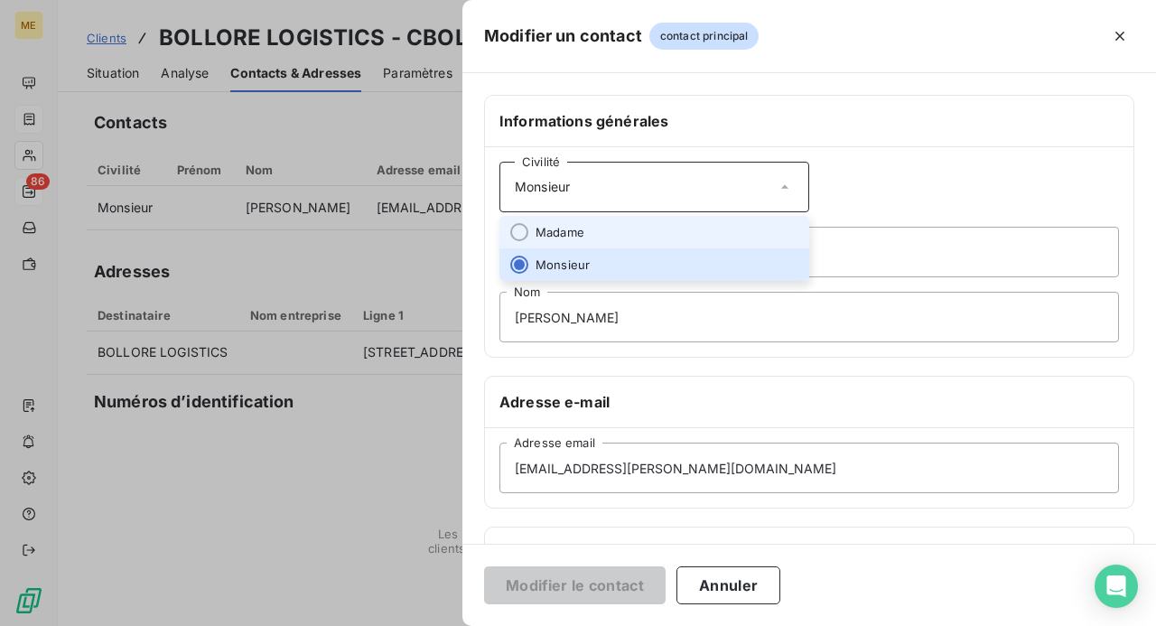
click at [694, 223] on li "Madame" at bounding box center [654, 232] width 310 height 33
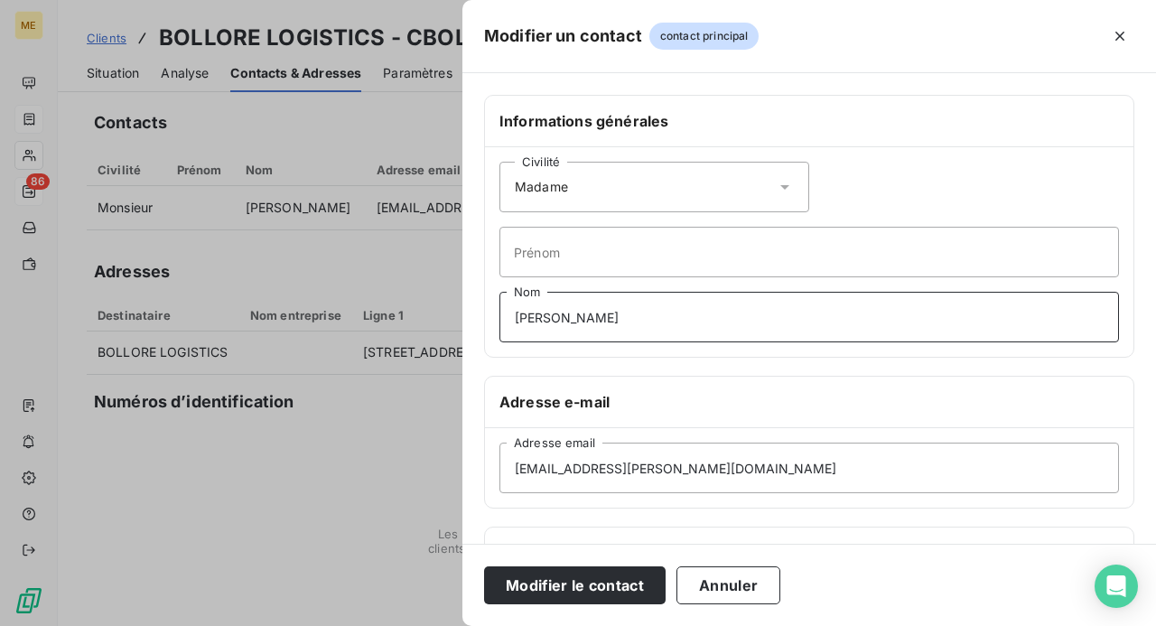
drag, startPoint x: 668, startPoint y: 315, endPoint x: 328, endPoint y: 321, distance: 340.5
click at [331, 625] on div "Modifier un contact contact principal Informations générales Civilité Madame [P…" at bounding box center [578, 626] width 1156 height 0
drag, startPoint x: 739, startPoint y: 471, endPoint x: 344, endPoint y: 468, distance: 394.7
click at [344, 625] on div "Modifier un contact contact principal Informations générales Civilité Madame Pr…" at bounding box center [578, 626] width 1156 height 0
paste input "[EMAIL_ADDRESS]lore-logistics"
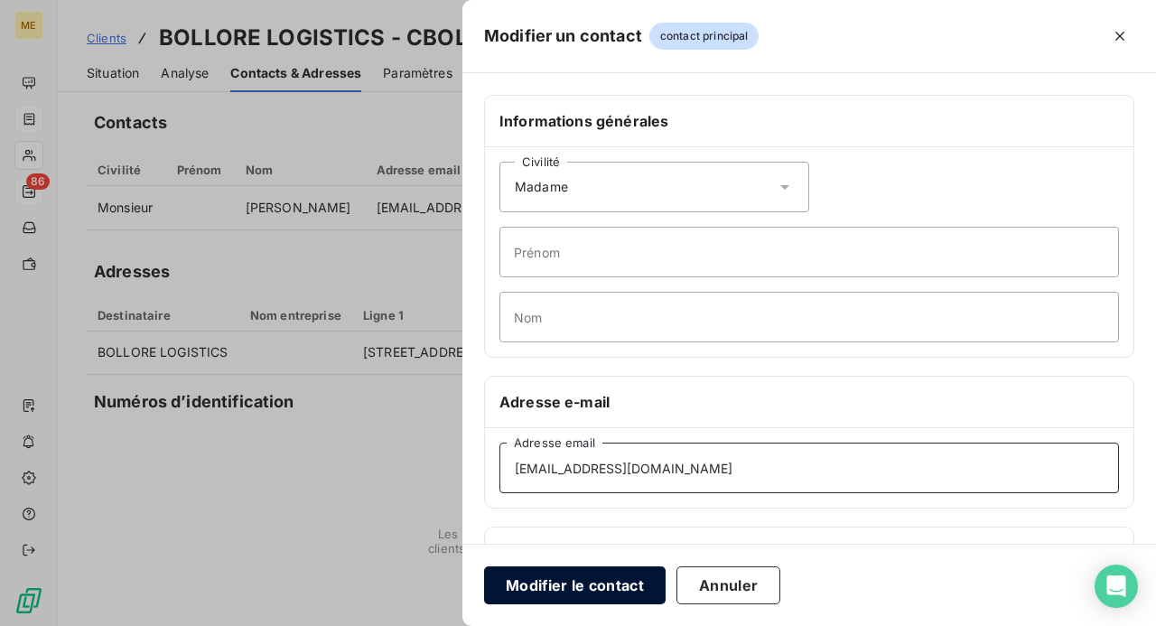
type input "[EMAIL_ADDRESS][DOMAIN_NAME]"
click at [583, 583] on button "Modifier le contact" at bounding box center [575, 585] width 182 height 38
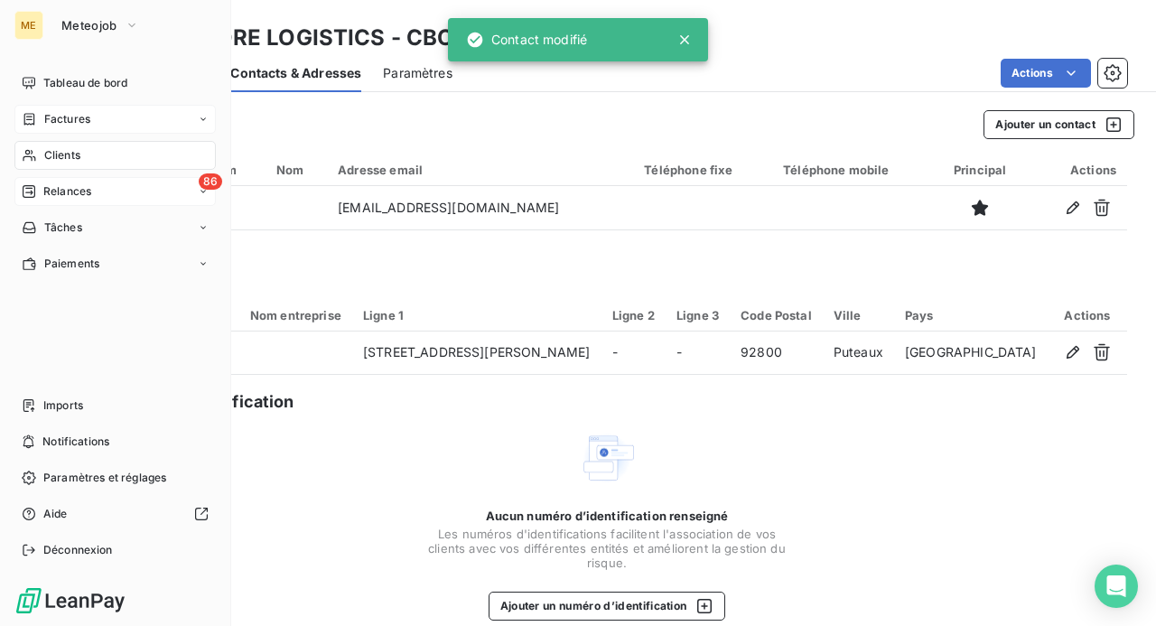
click at [72, 194] on span "Relances" at bounding box center [67, 191] width 48 height 16
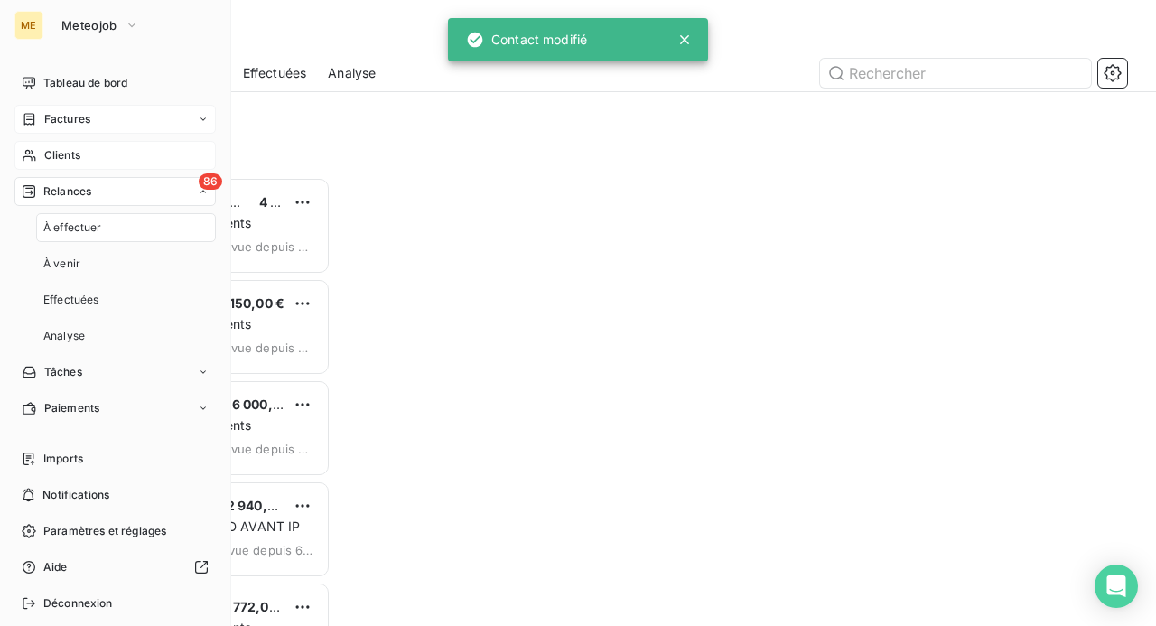
scroll to position [435, 229]
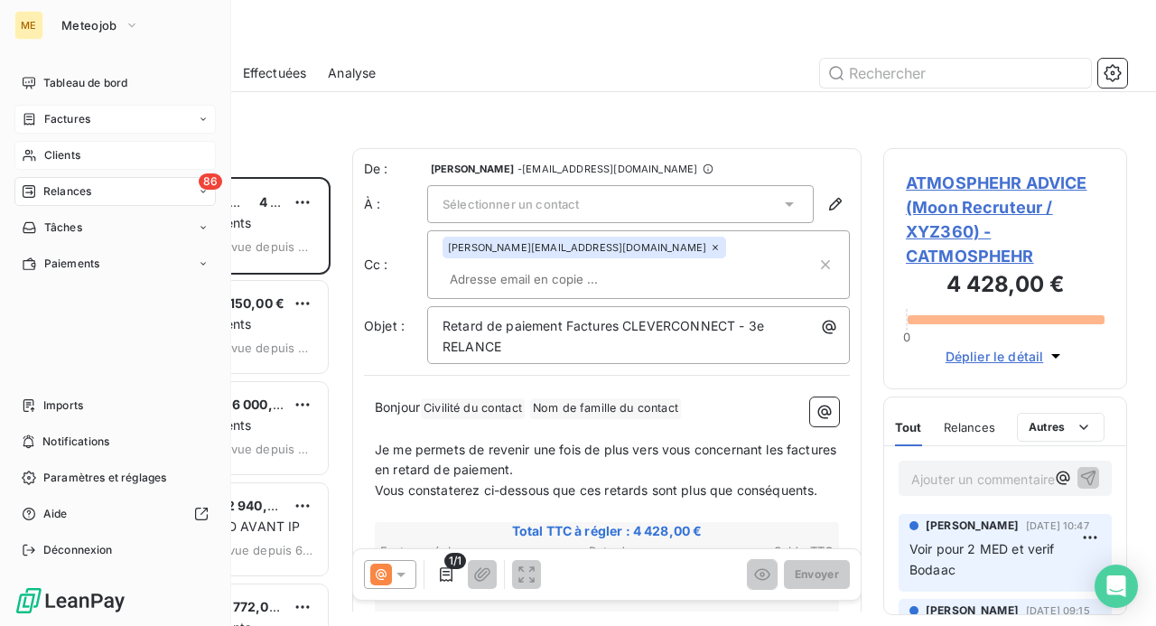
click at [51, 158] on span "Clients" at bounding box center [62, 155] width 36 height 16
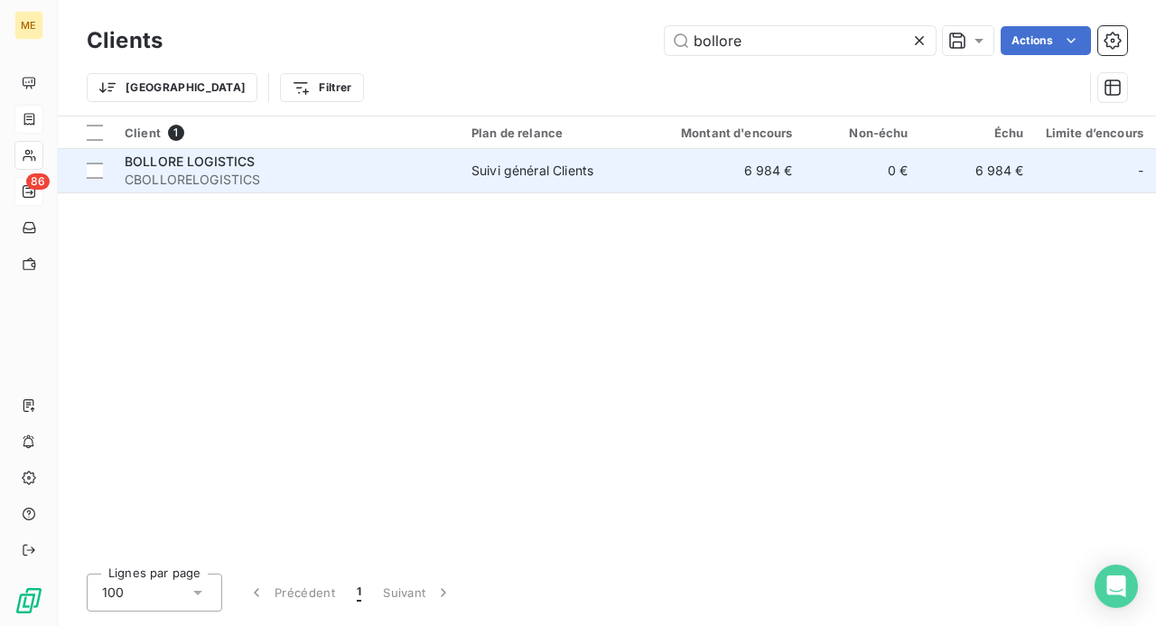
click at [361, 173] on span "CBOLLORELOGISTICS" at bounding box center [287, 180] width 325 height 18
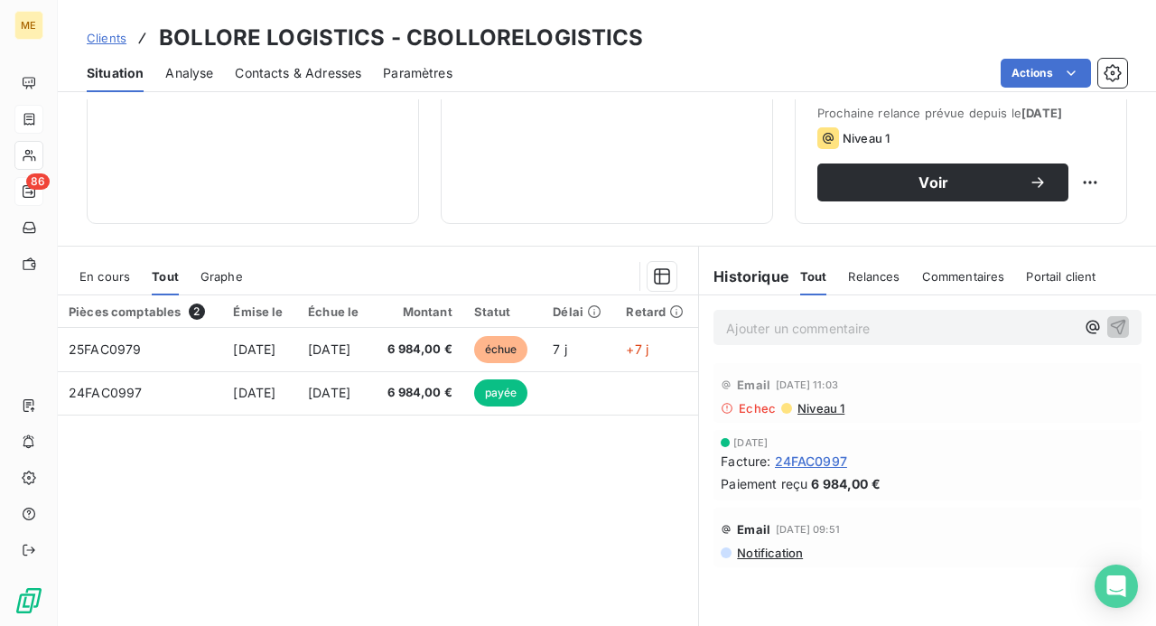
scroll to position [340, 0]
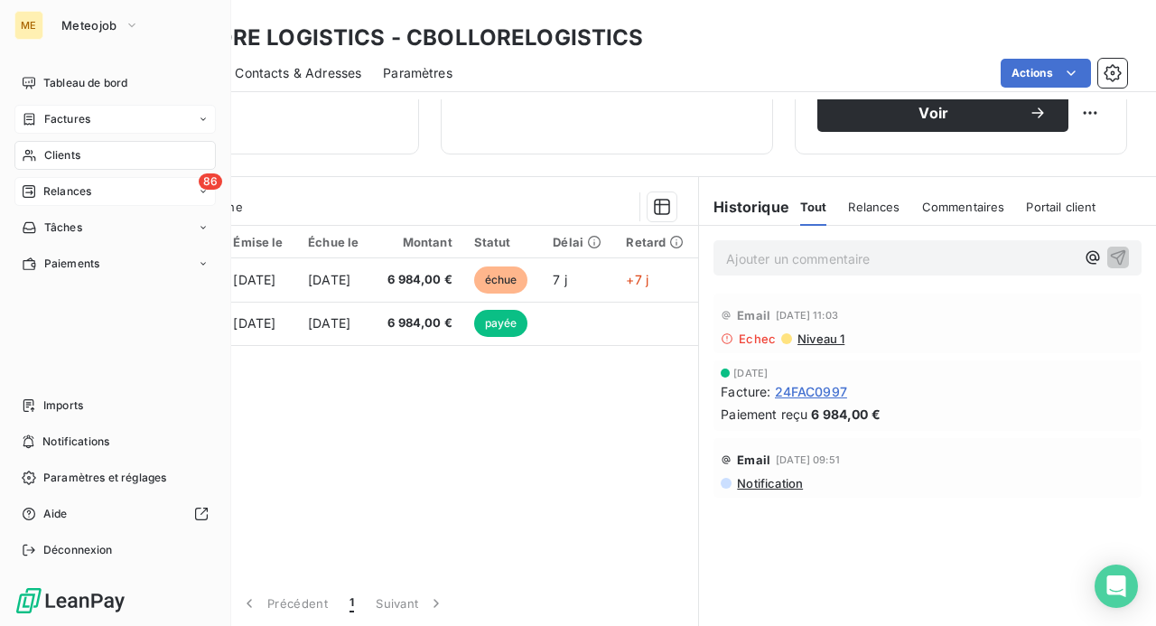
click at [69, 123] on span "Factures" at bounding box center [67, 119] width 46 height 16
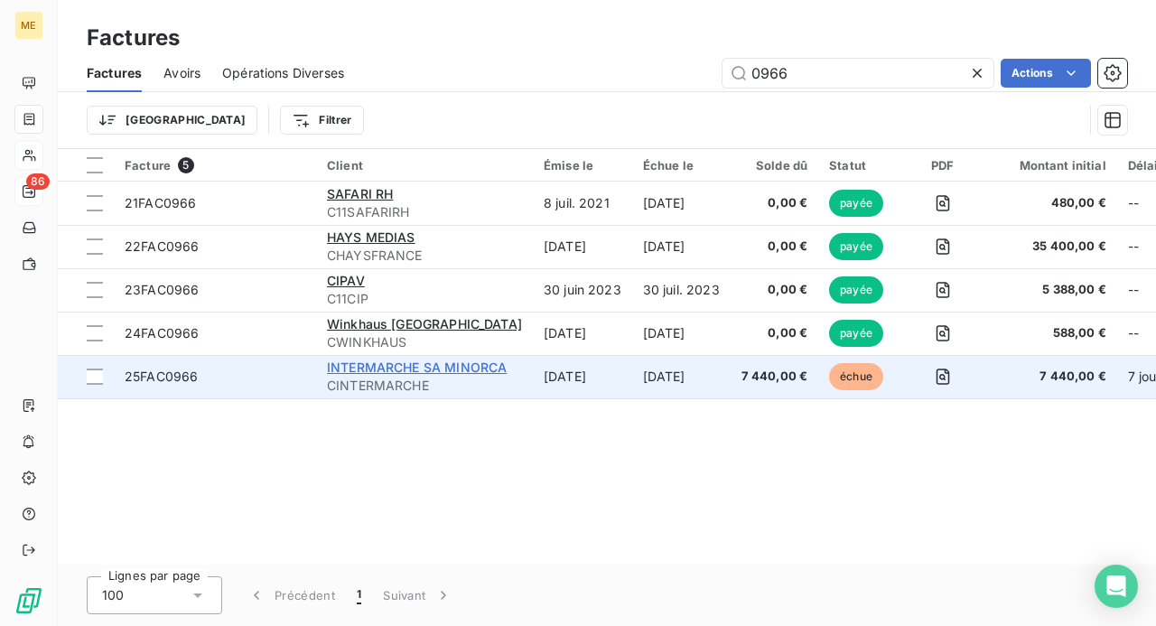
type input "0966"
click at [451, 371] on span "INTERMARCHE SA MINORCA" at bounding box center [417, 366] width 180 height 15
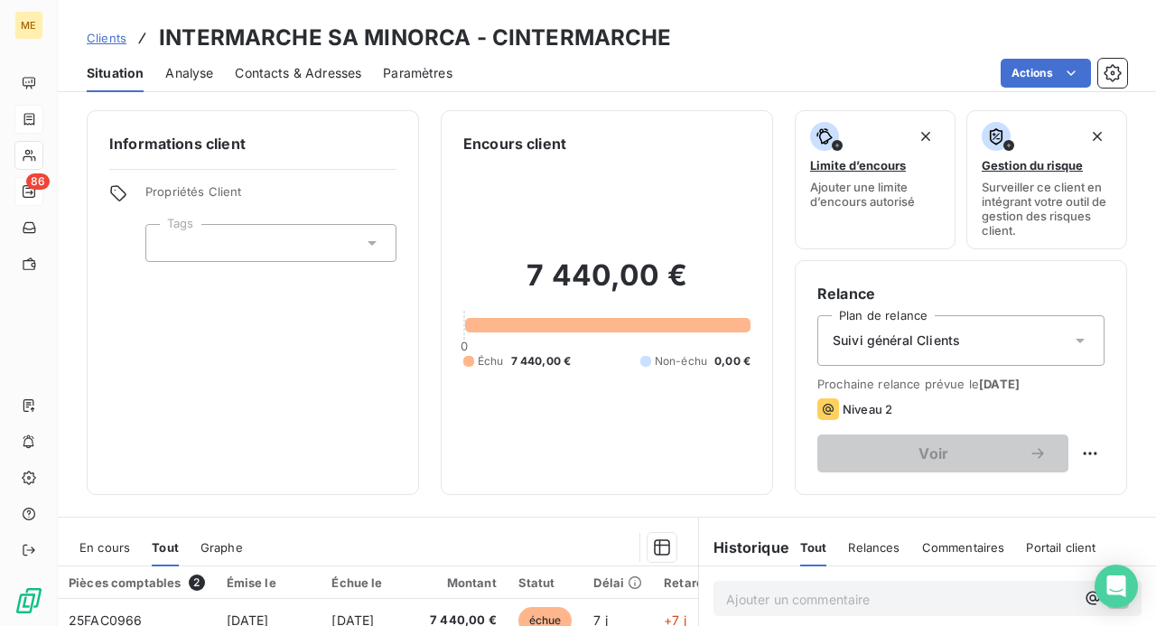
click at [302, 67] on span "Contacts & Adresses" at bounding box center [298, 73] width 126 height 18
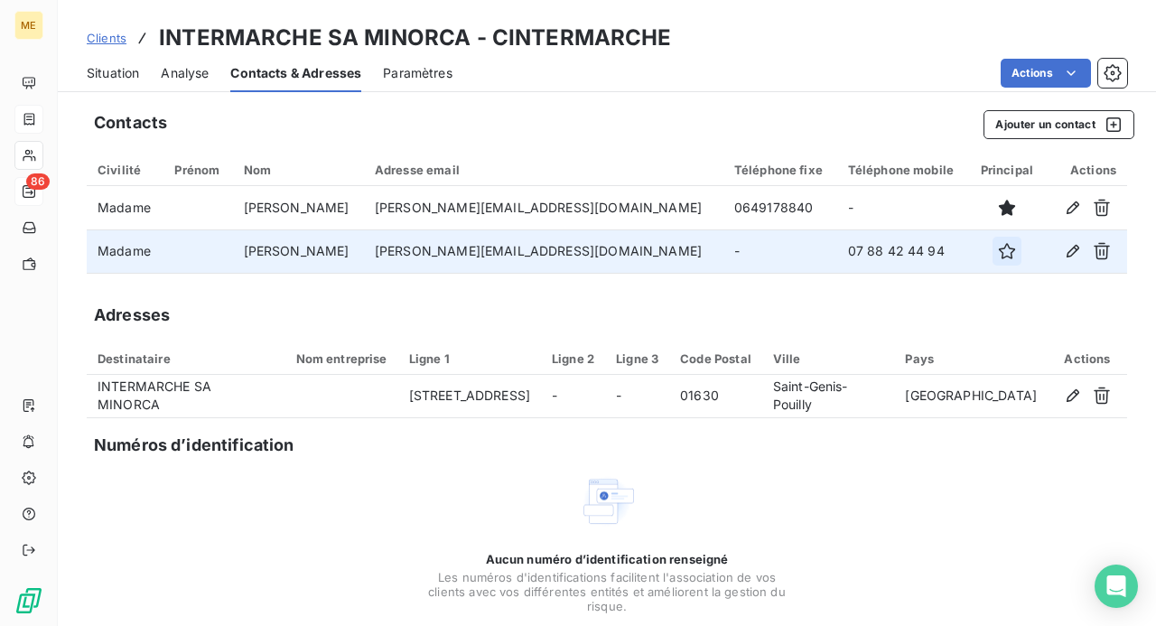
click at [999, 257] on icon "button" at bounding box center [1007, 251] width 16 height 16
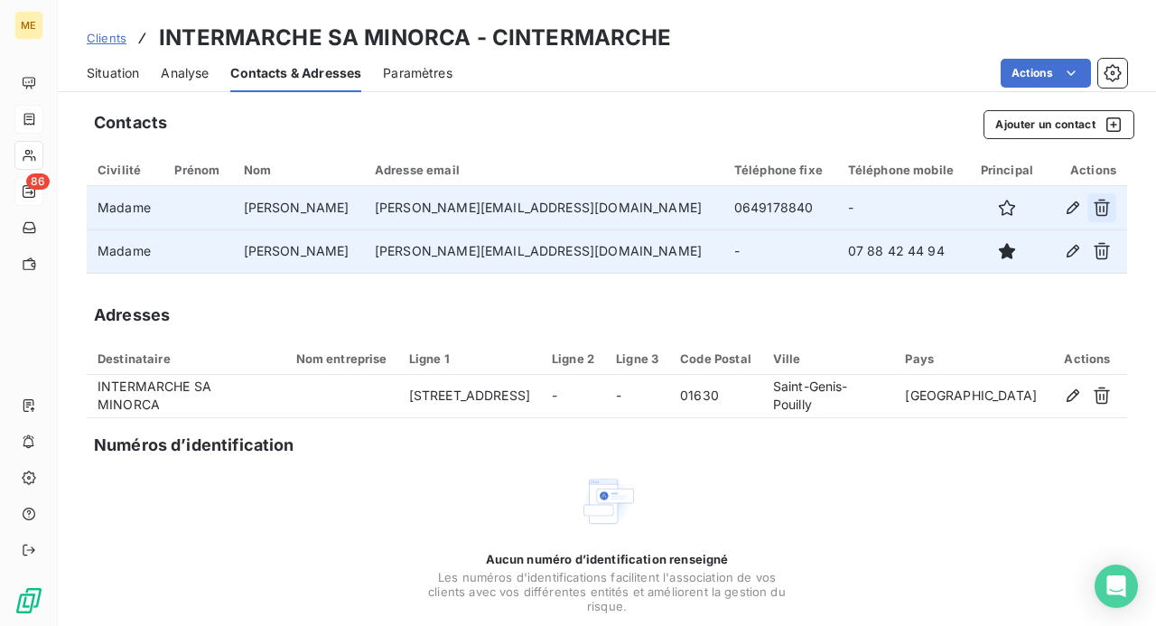
click at [1093, 205] on icon "button" at bounding box center [1102, 208] width 18 height 18
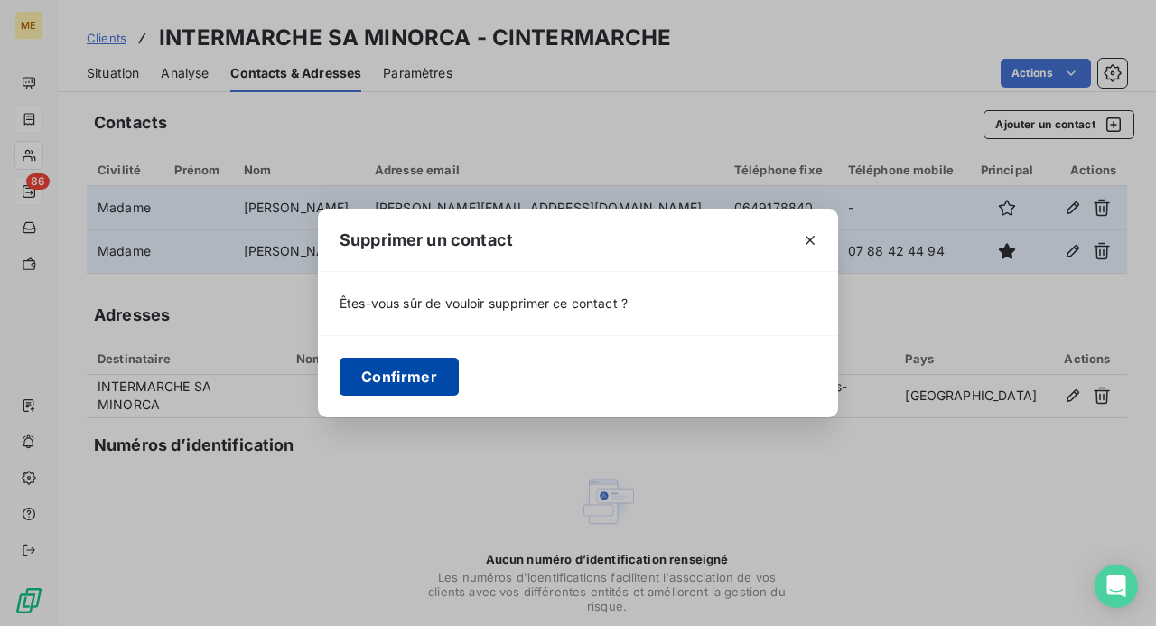
click at [406, 379] on button "Confirmer" at bounding box center [399, 377] width 119 height 38
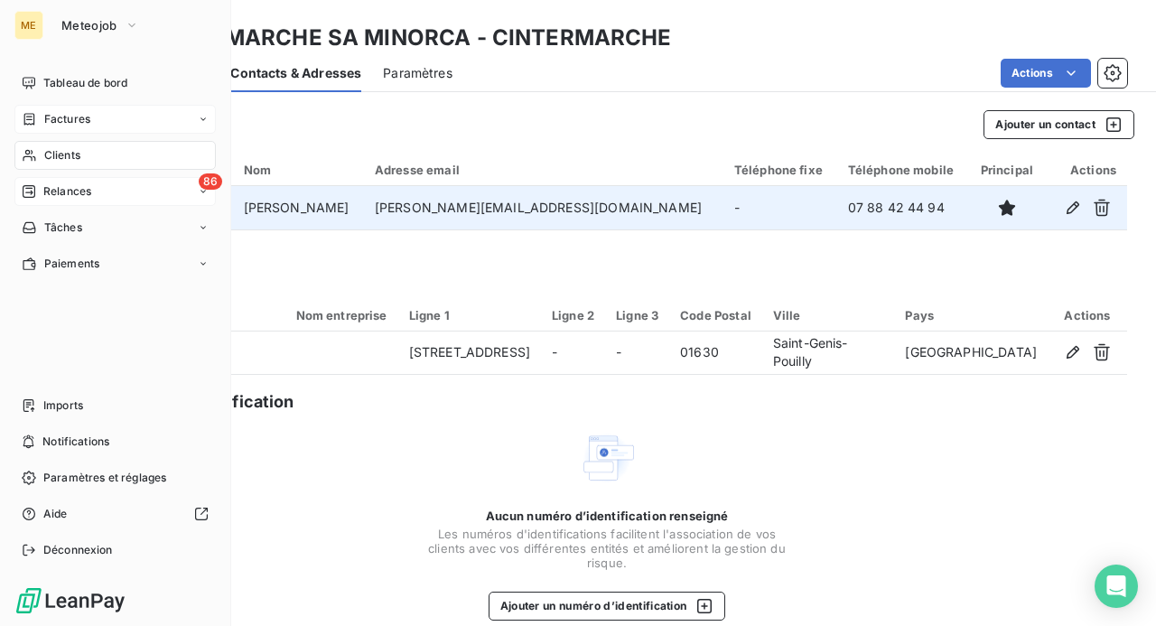
click at [70, 124] on span "Factures" at bounding box center [67, 119] width 46 height 16
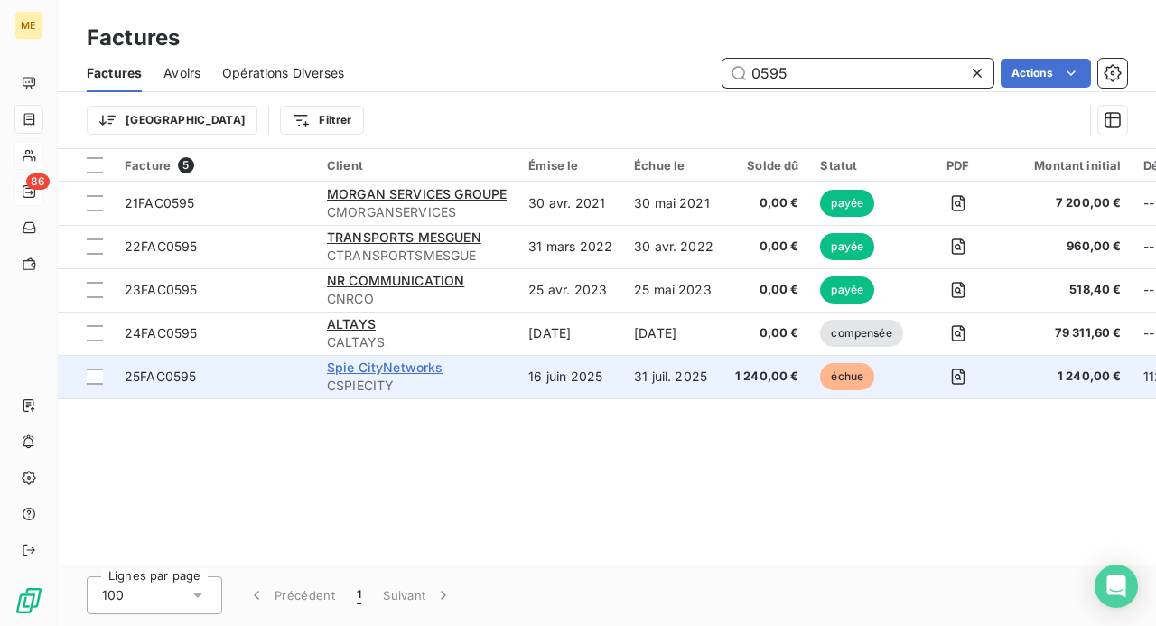
type input "0595"
click at [412, 368] on span "Spie CityNetworks" at bounding box center [385, 366] width 117 height 15
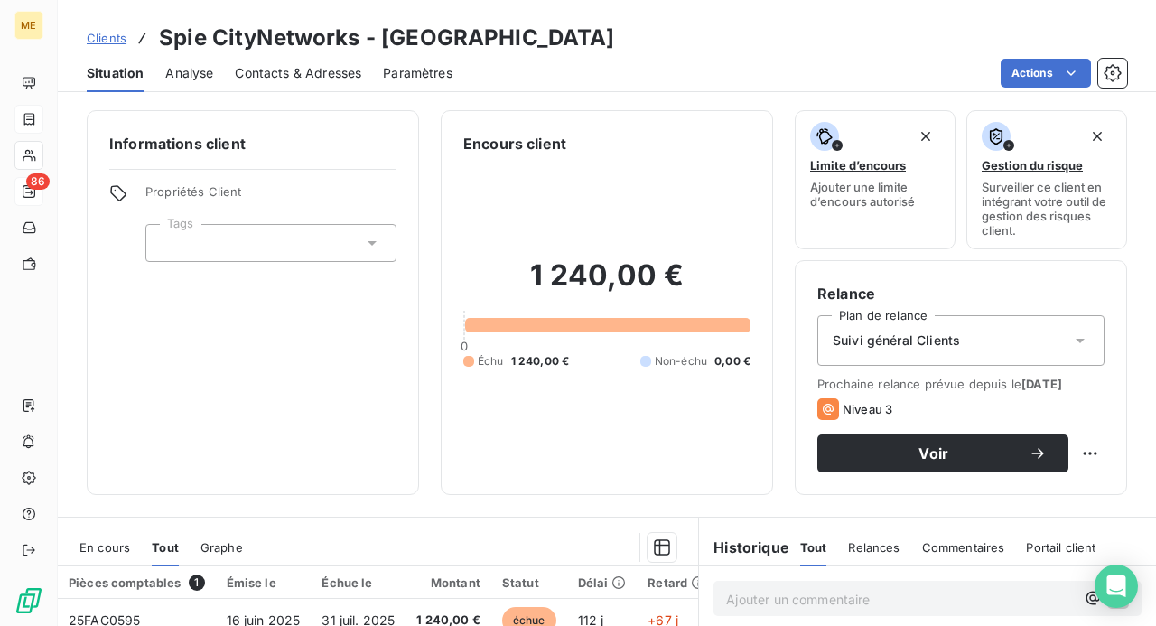
click at [312, 79] on span "Contacts & Adresses" at bounding box center [298, 73] width 126 height 18
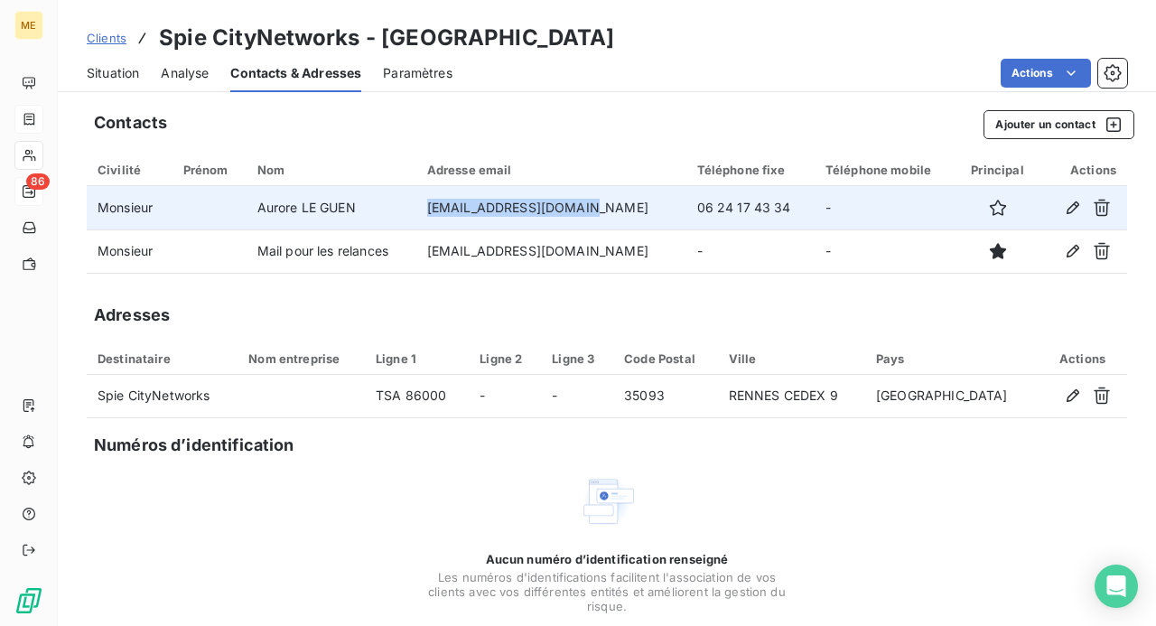
drag, startPoint x: 576, startPoint y: 208, endPoint x: 413, endPoint y: 208, distance: 163.5
click at [416, 208] on td "[EMAIL_ADDRESS][DOMAIN_NAME]" at bounding box center [551, 207] width 270 height 43
copy td "[EMAIL_ADDRESS][DOMAIN_NAME]"
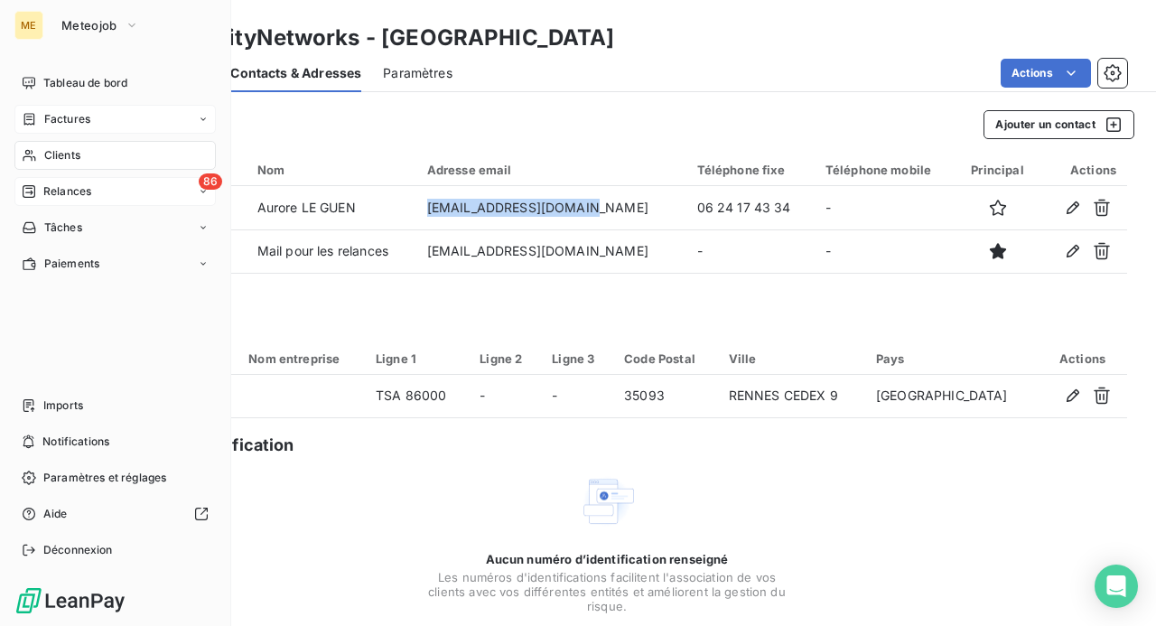
click at [61, 159] on span "Clients" at bounding box center [62, 155] width 36 height 16
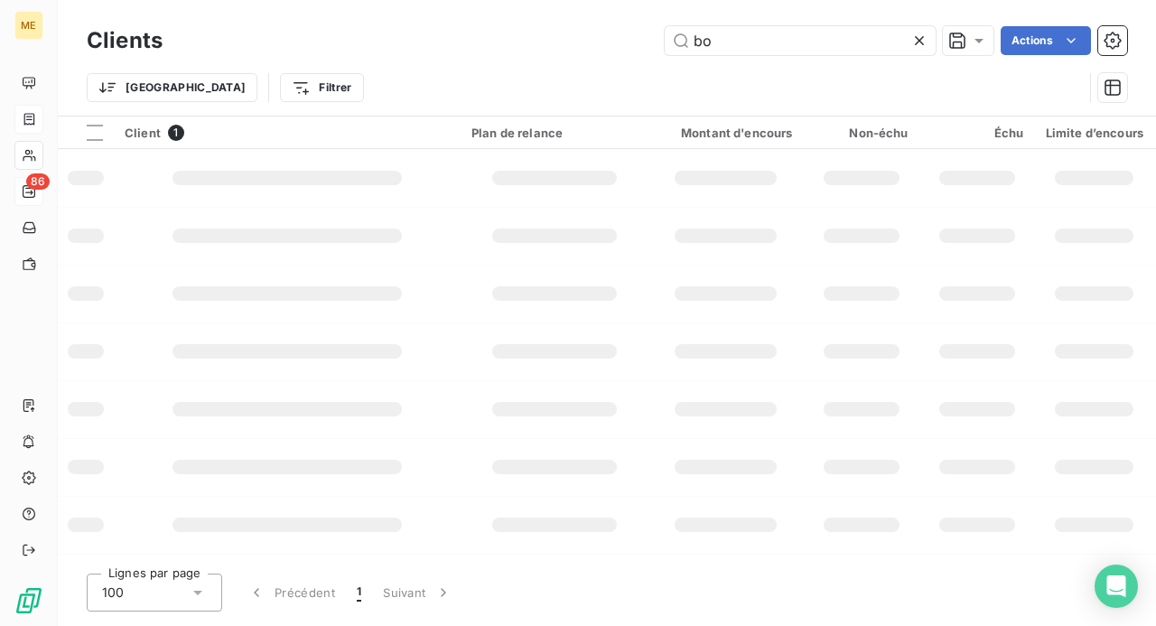
type input "b"
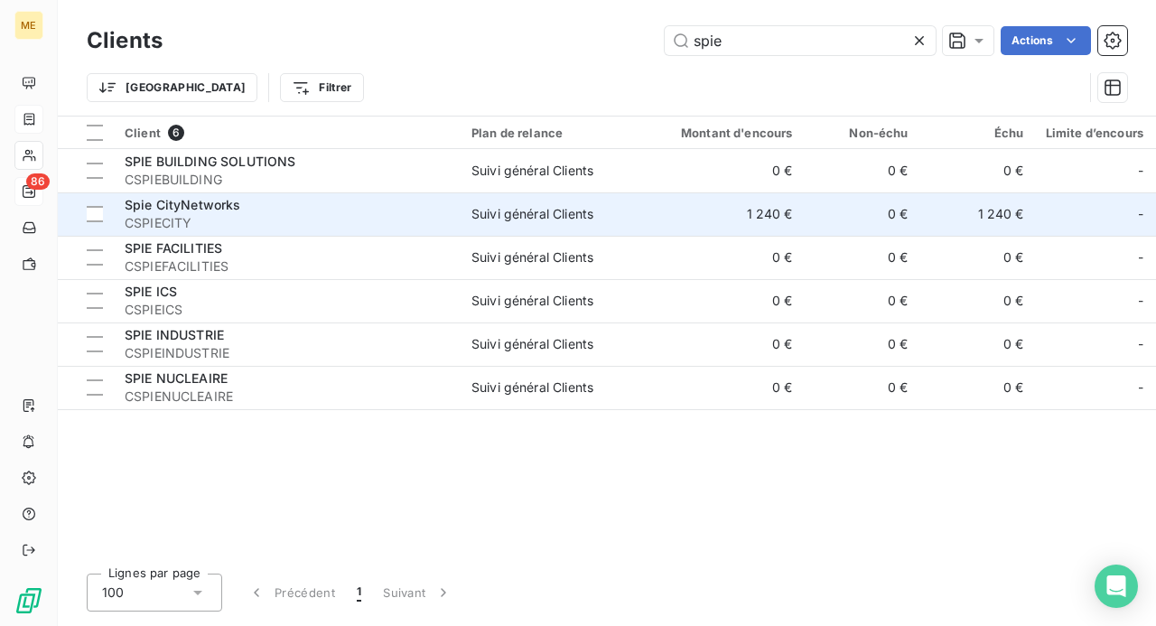
type input "spie"
click at [214, 224] on span "CSPIECITY" at bounding box center [287, 223] width 325 height 18
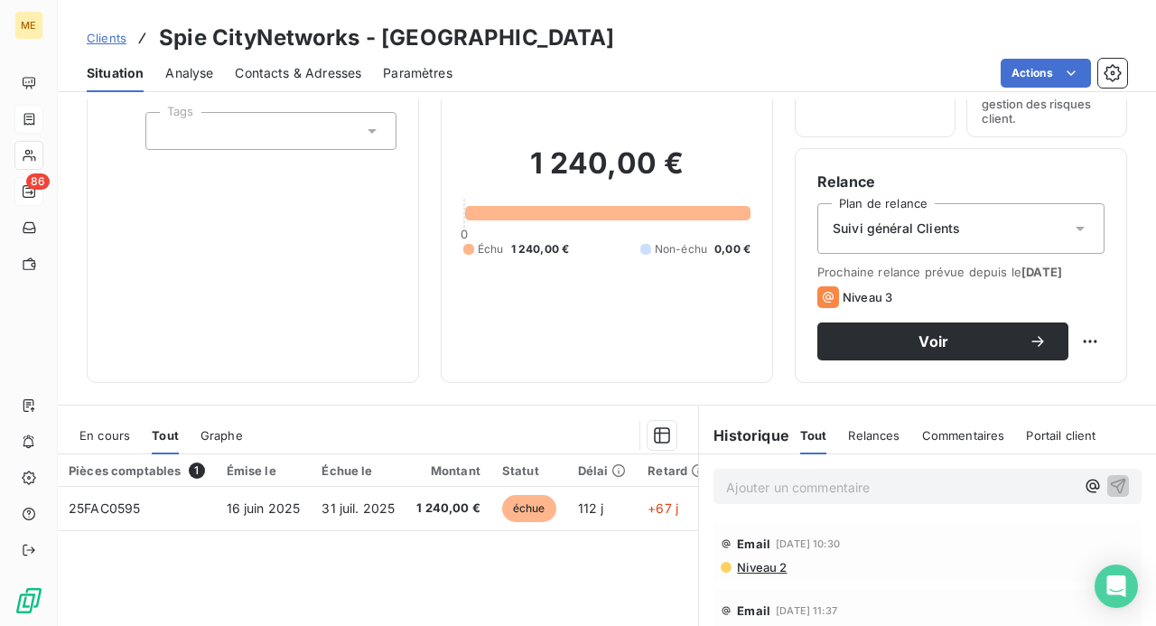
scroll to position [181, 0]
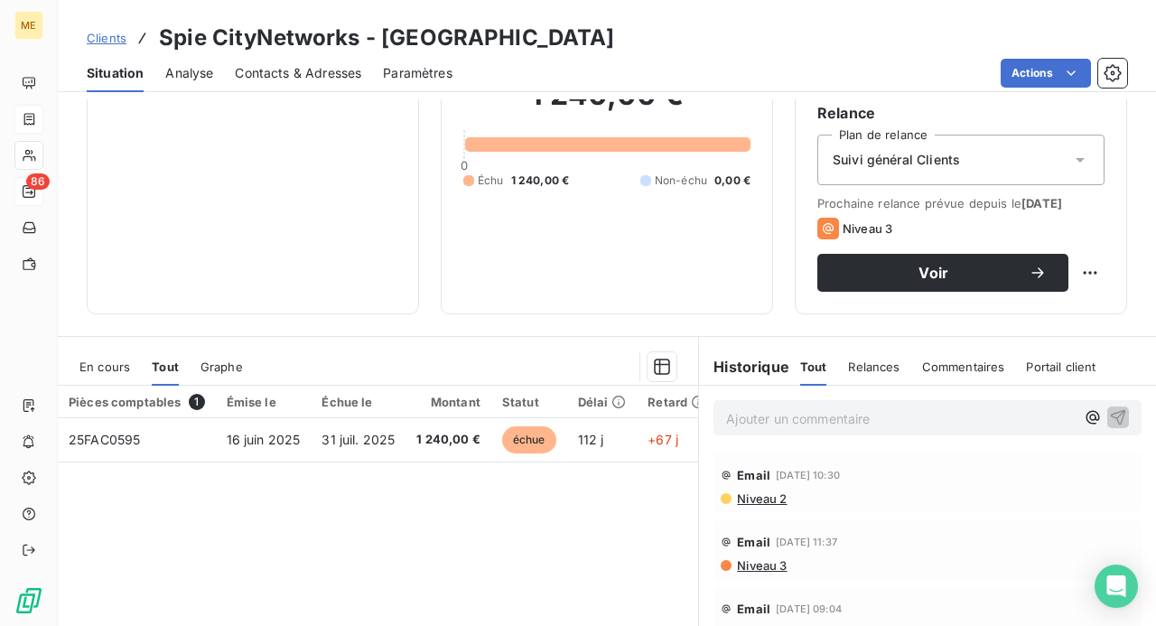
click at [782, 422] on p "Ajouter un commentaire ﻿" at bounding box center [900, 418] width 349 height 23
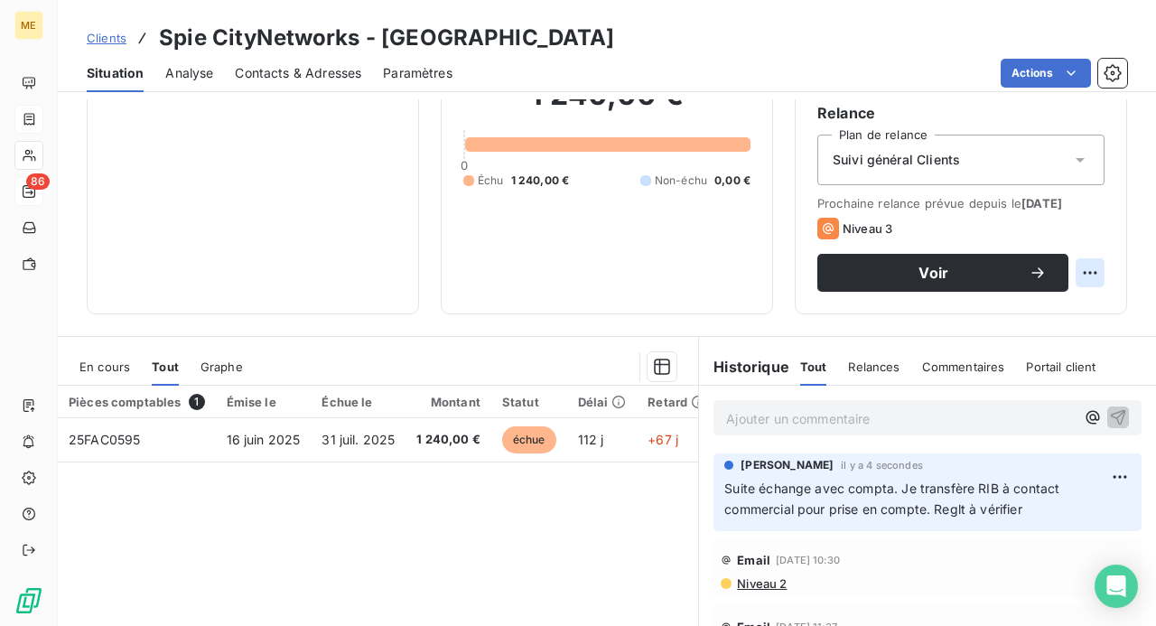
click at [1084, 275] on html "ME 86 Clients Spie CityNetworks - CSPIECITY Situation Analyse Contacts & Adress…" at bounding box center [578, 313] width 1156 height 626
click at [1065, 314] on div "Replanifier cette action" at bounding box center [1002, 311] width 162 height 29
select select "9"
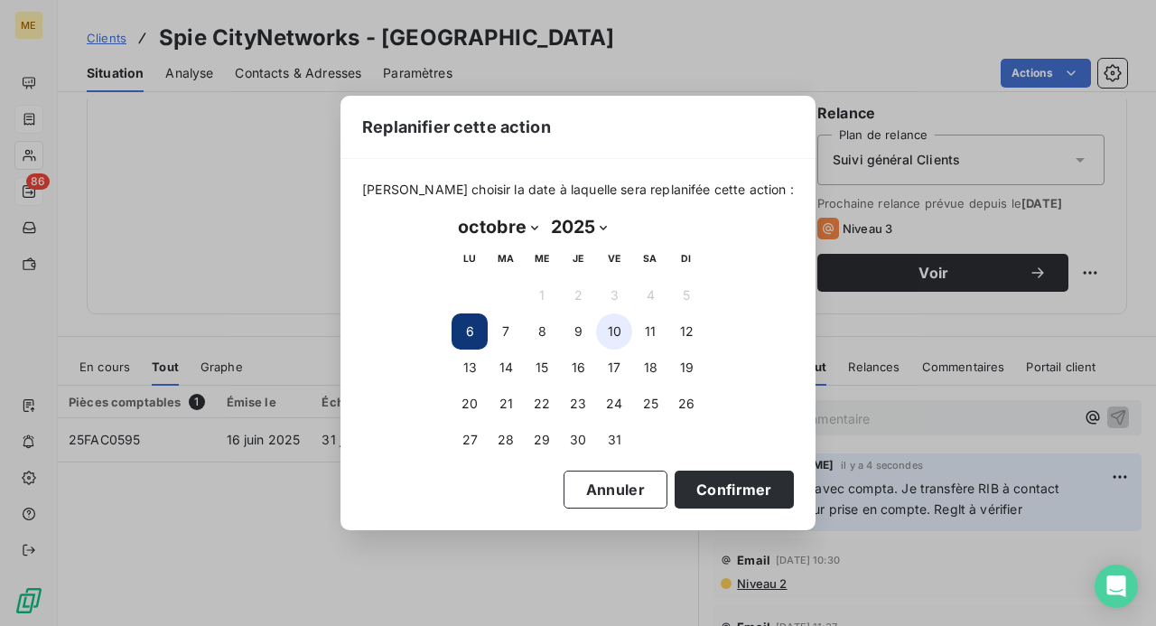
click at [607, 338] on button "10" at bounding box center [614, 331] width 36 height 36
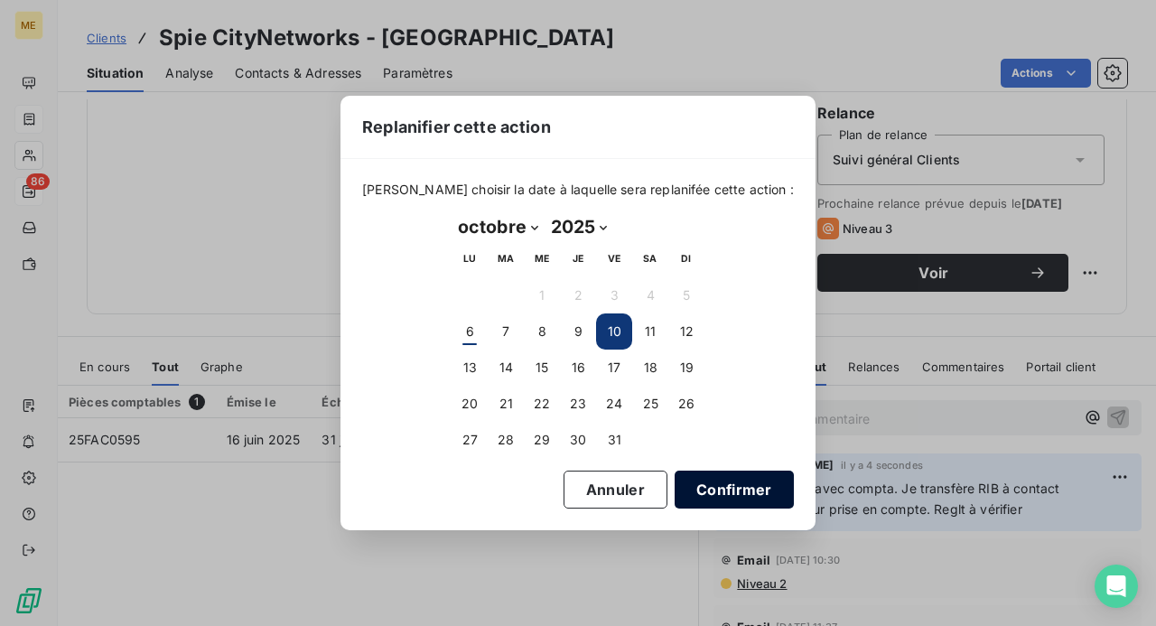
click at [712, 483] on button "Confirmer" at bounding box center [734, 490] width 119 height 38
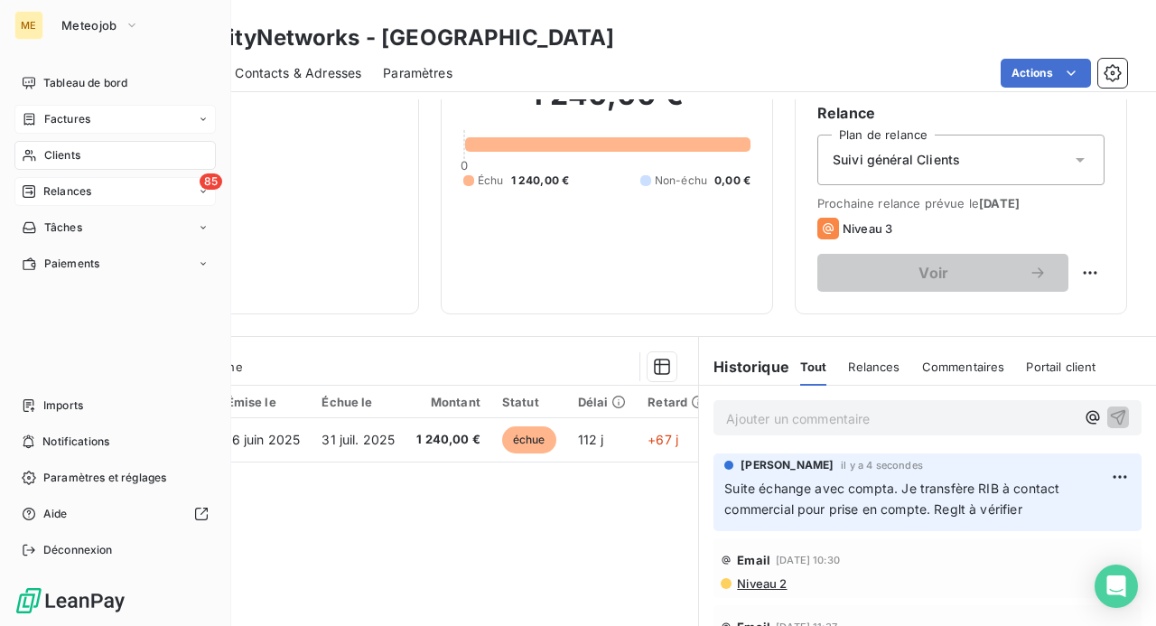
click at [72, 197] on span "Relances" at bounding box center [67, 191] width 48 height 16
